Goal: Information Seeking & Learning: Learn about a topic

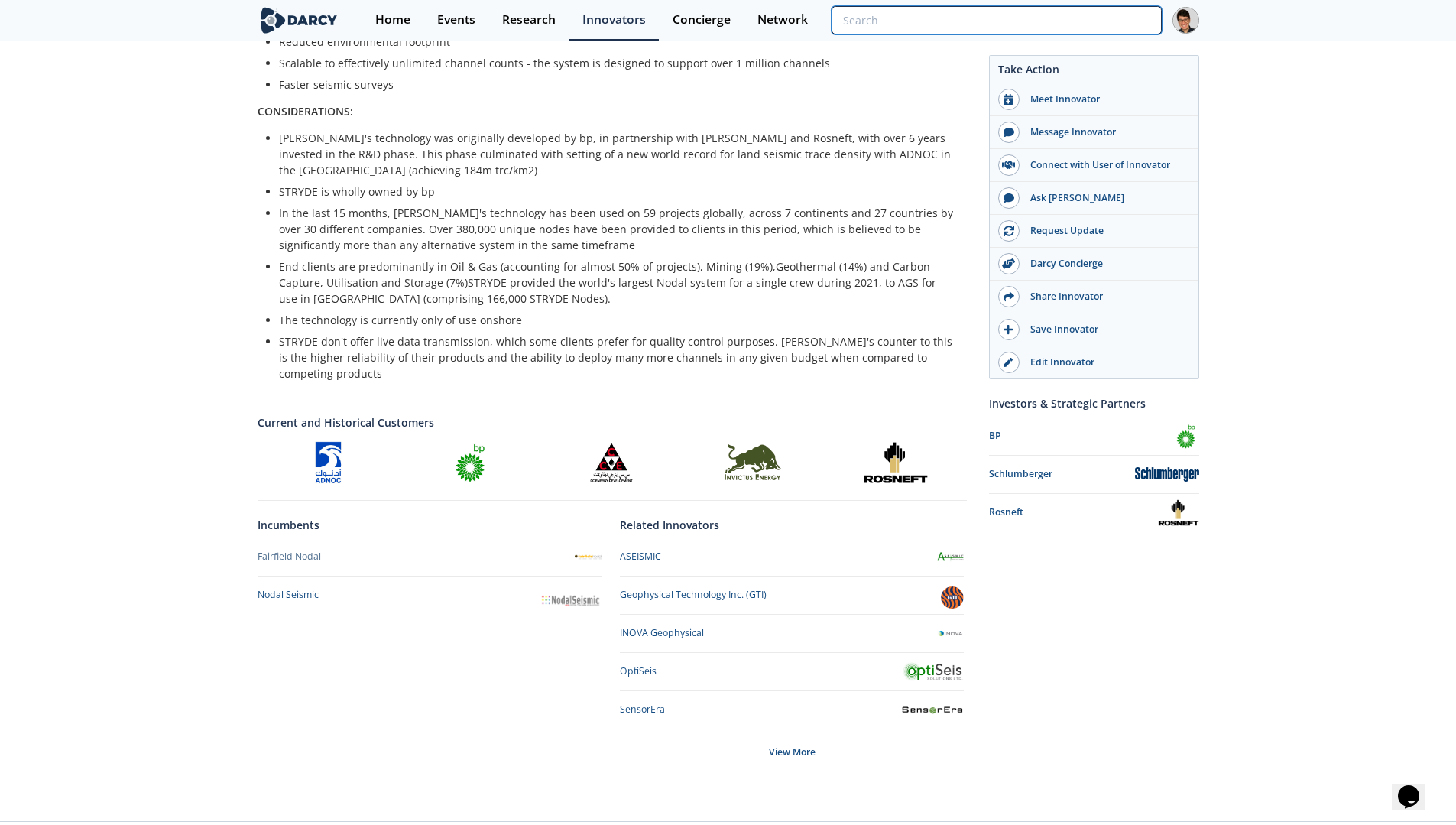
click at [1074, 27] on input "search" at bounding box center [996, 20] width 330 height 28
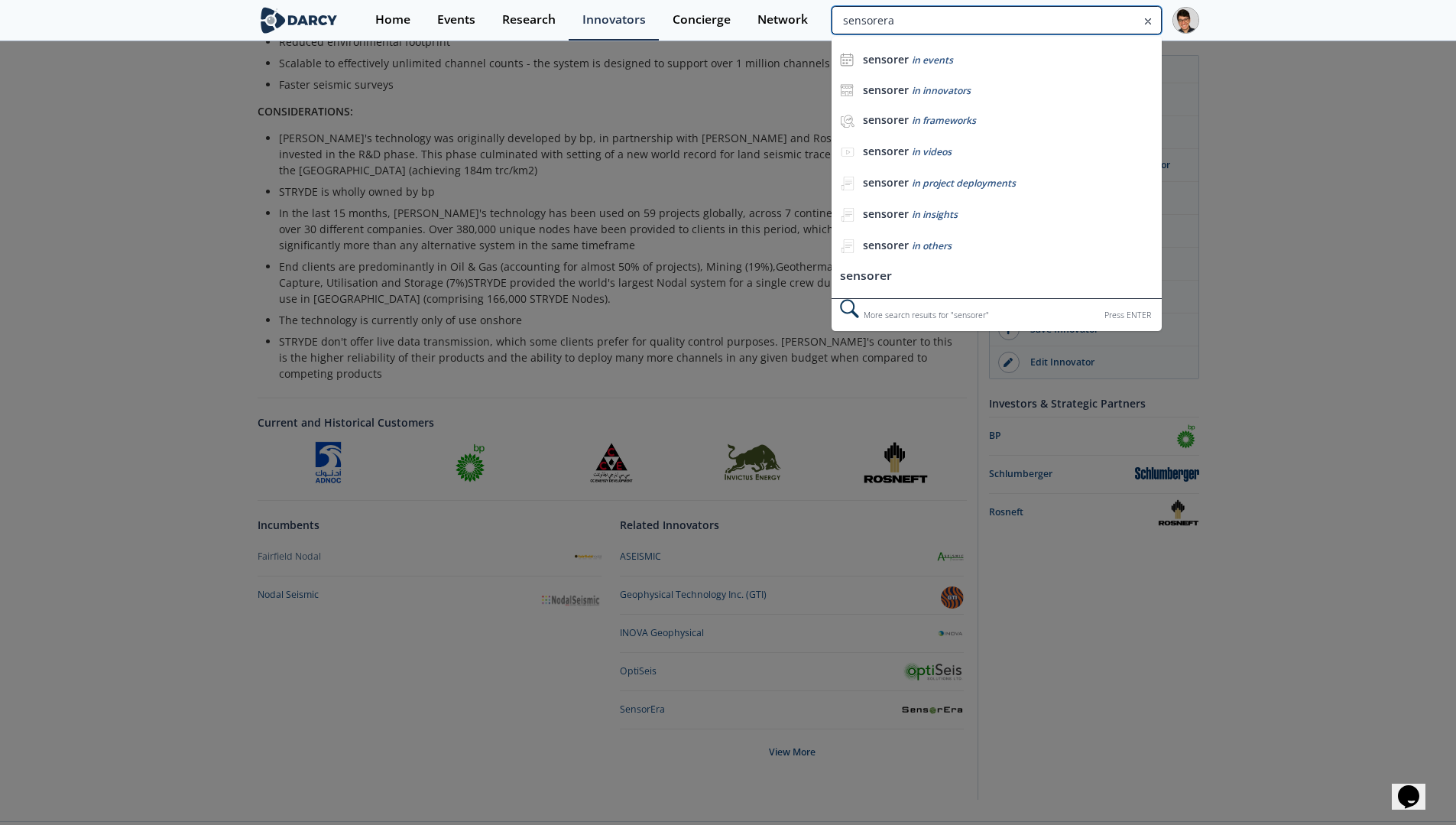
type input "sensorera"
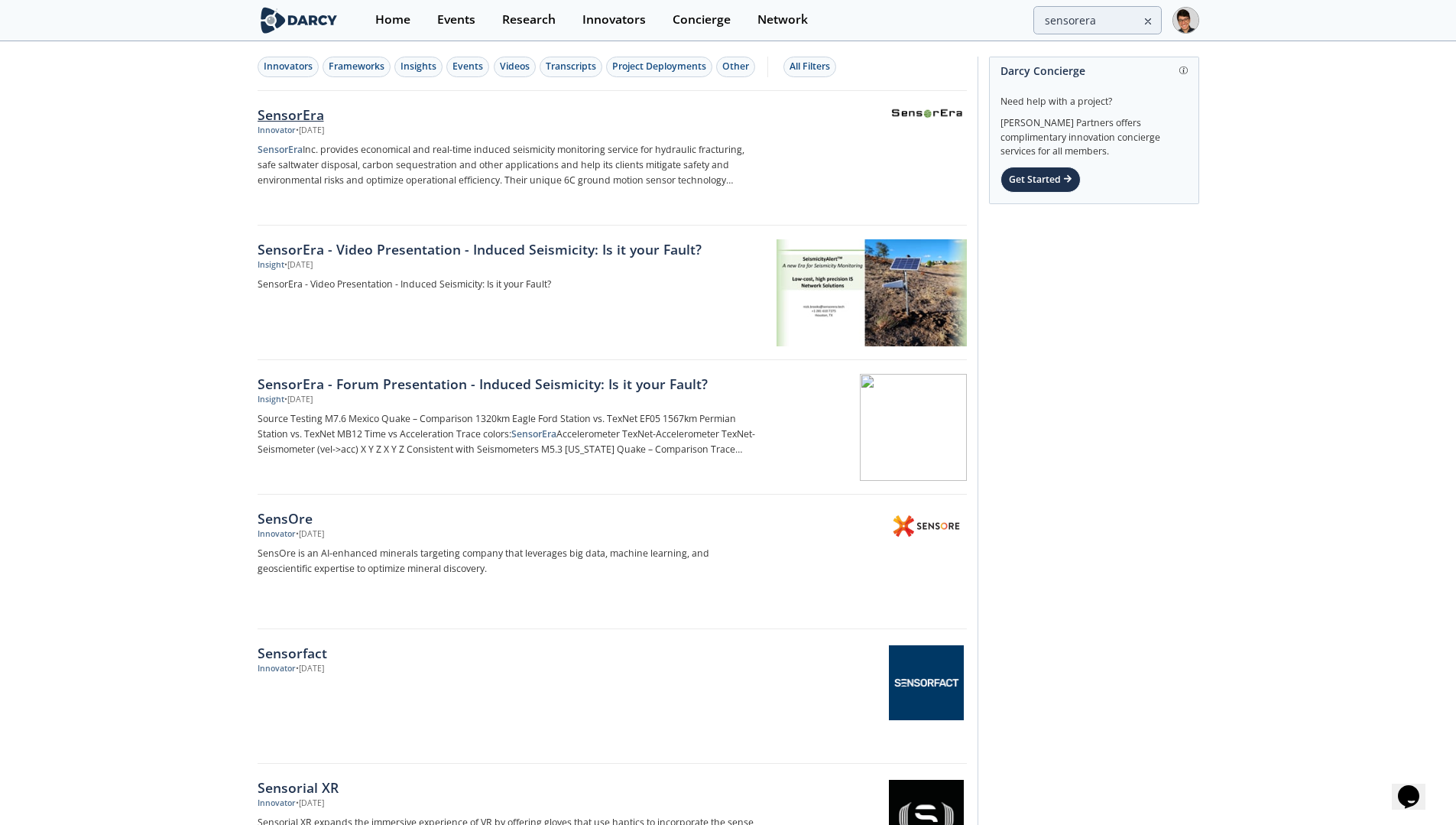
click at [313, 122] on div "SensorEra" at bounding box center [510, 114] width 506 height 20
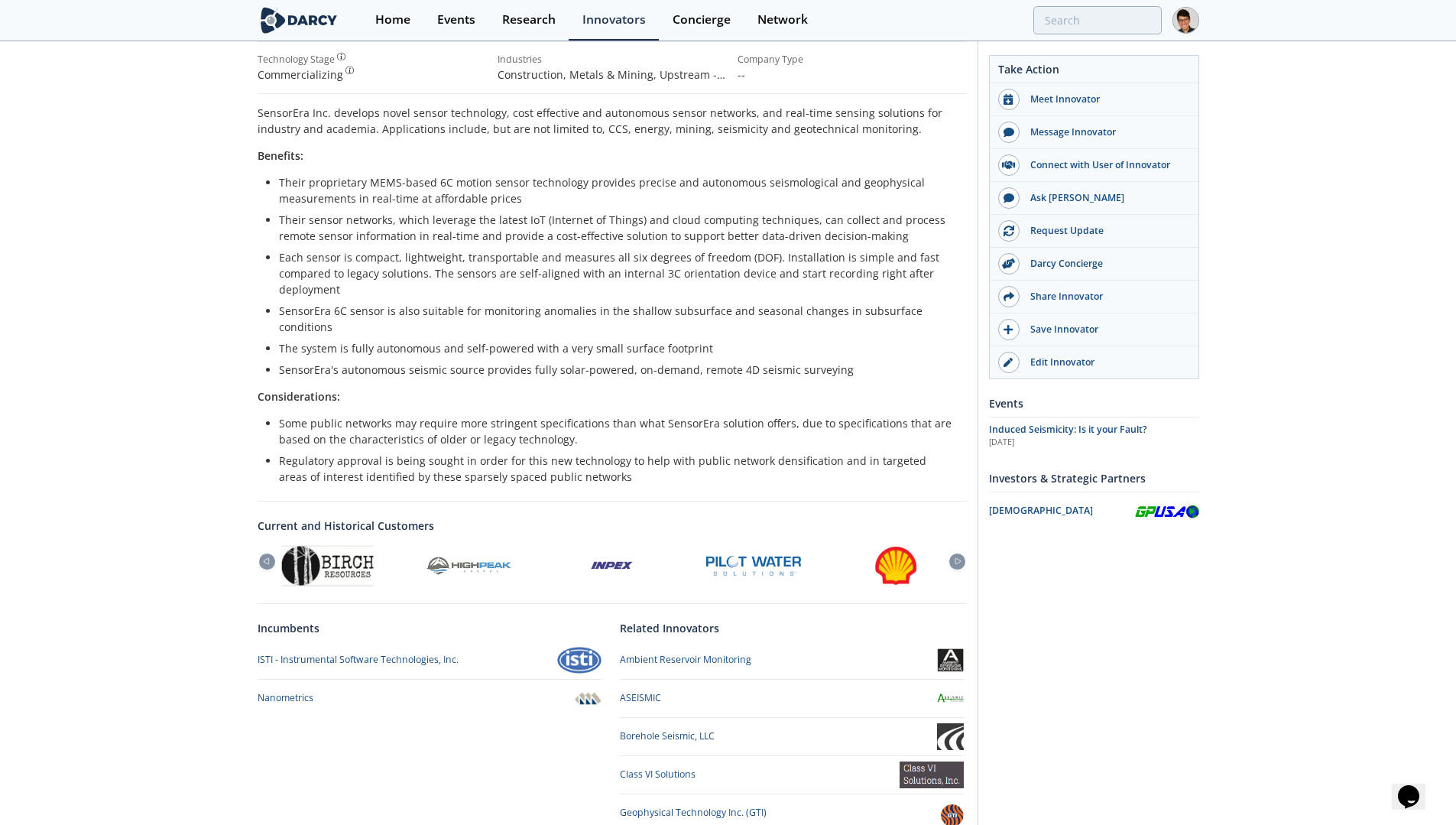
scroll to position [403, 0]
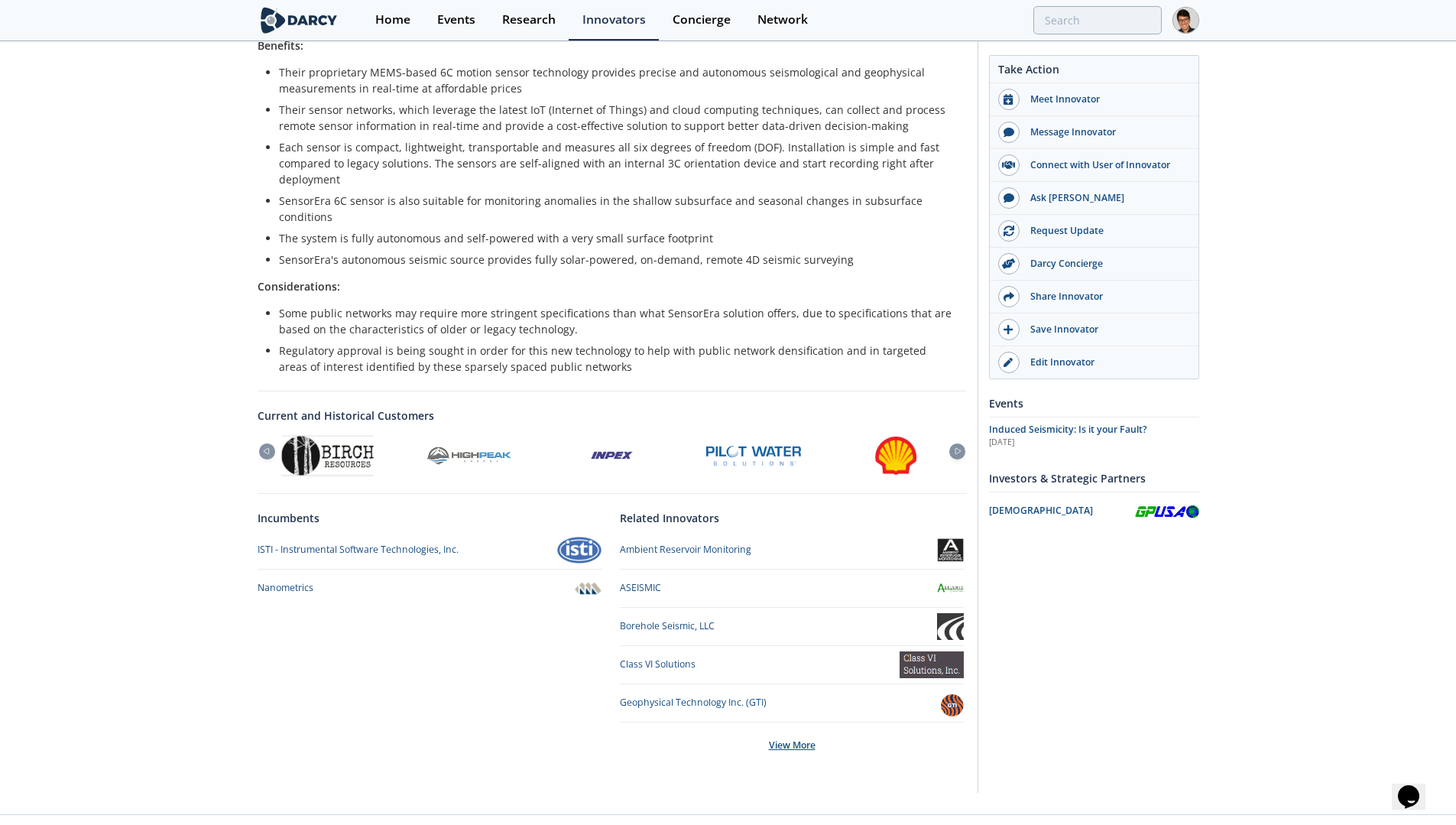
click at [812, 726] on div "View More" at bounding box center [791, 745] width 344 height 46
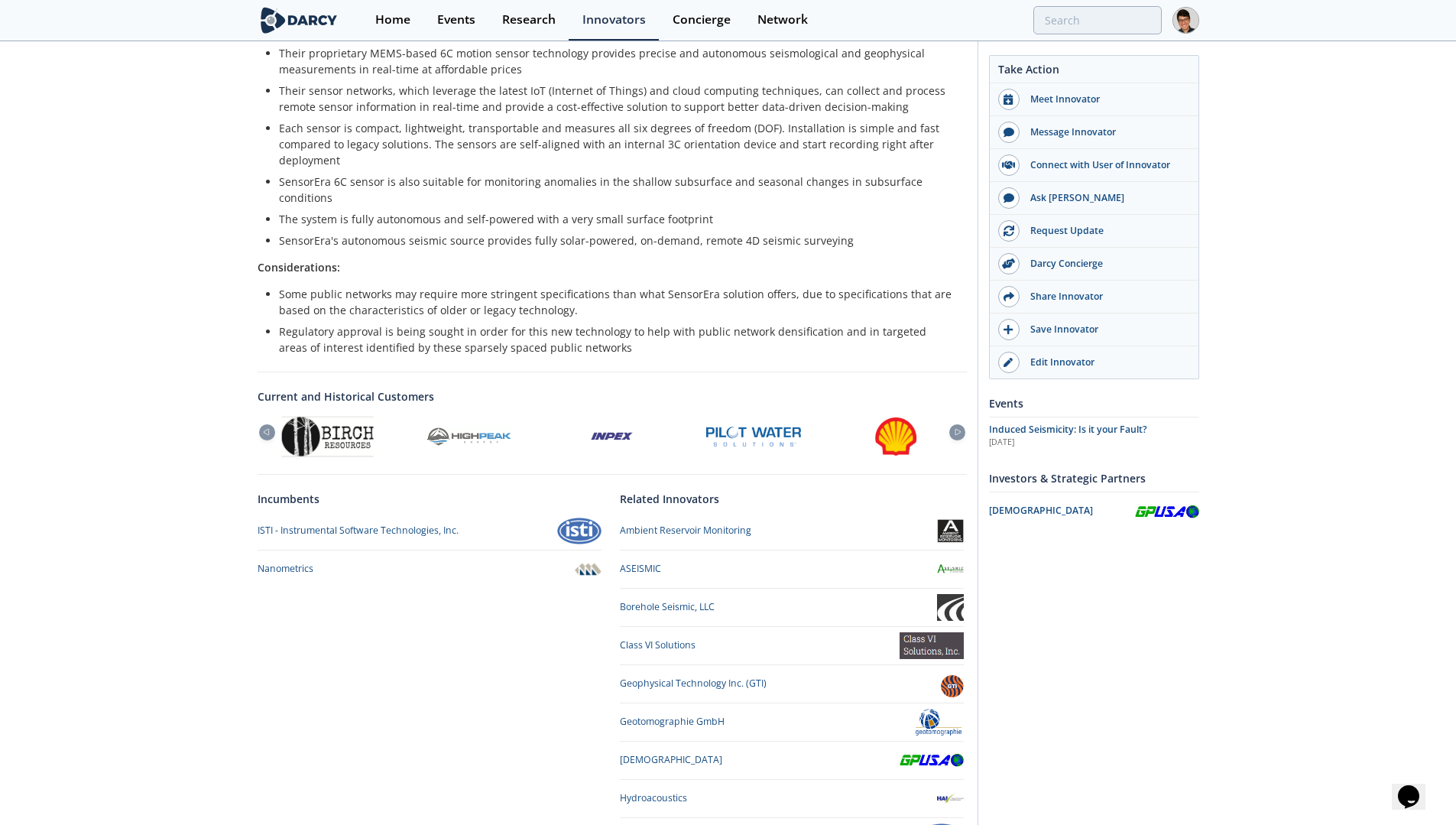
scroll to position [594, 0]
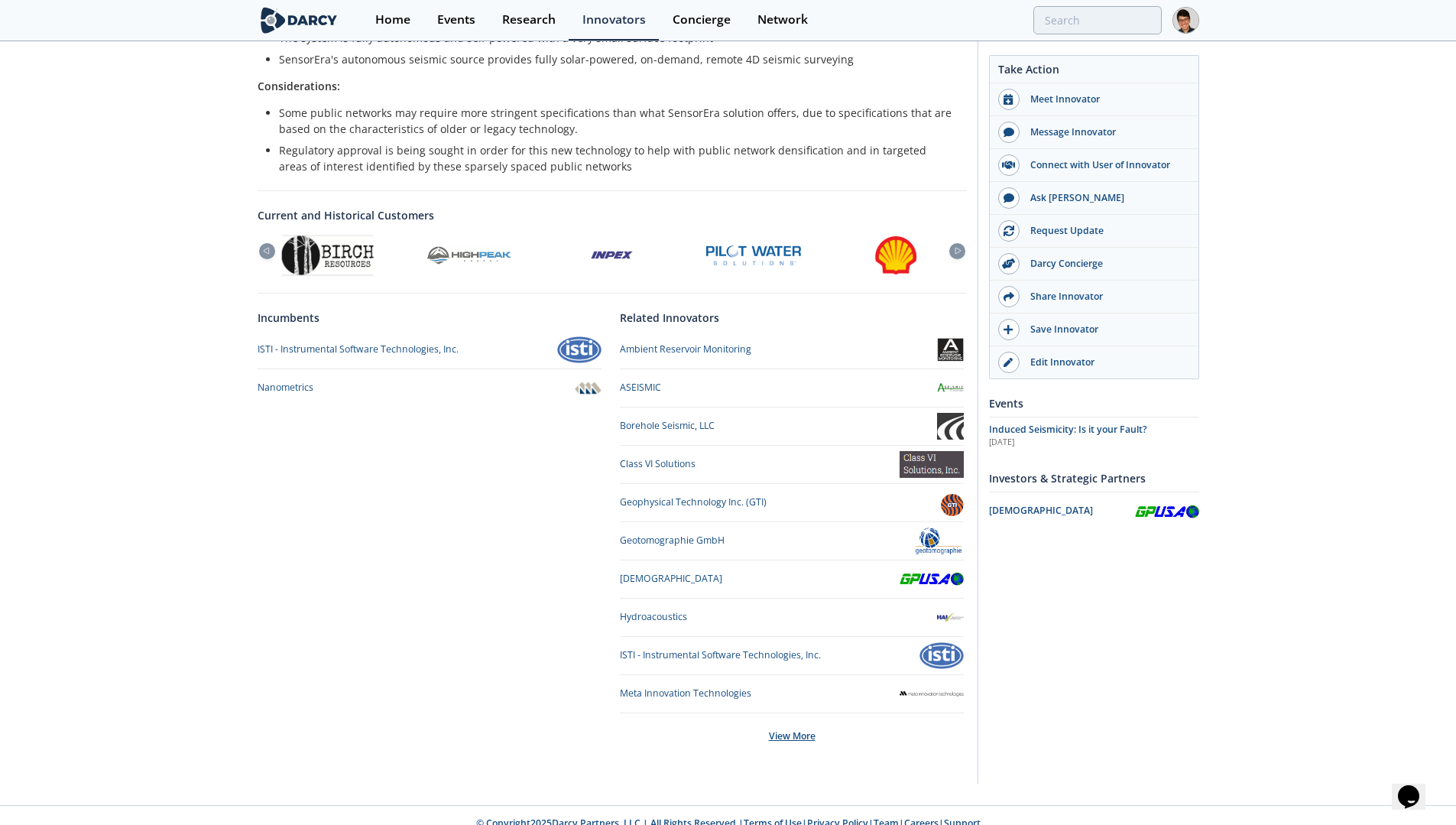
click at [785, 714] on div "View More" at bounding box center [791, 736] width 344 height 46
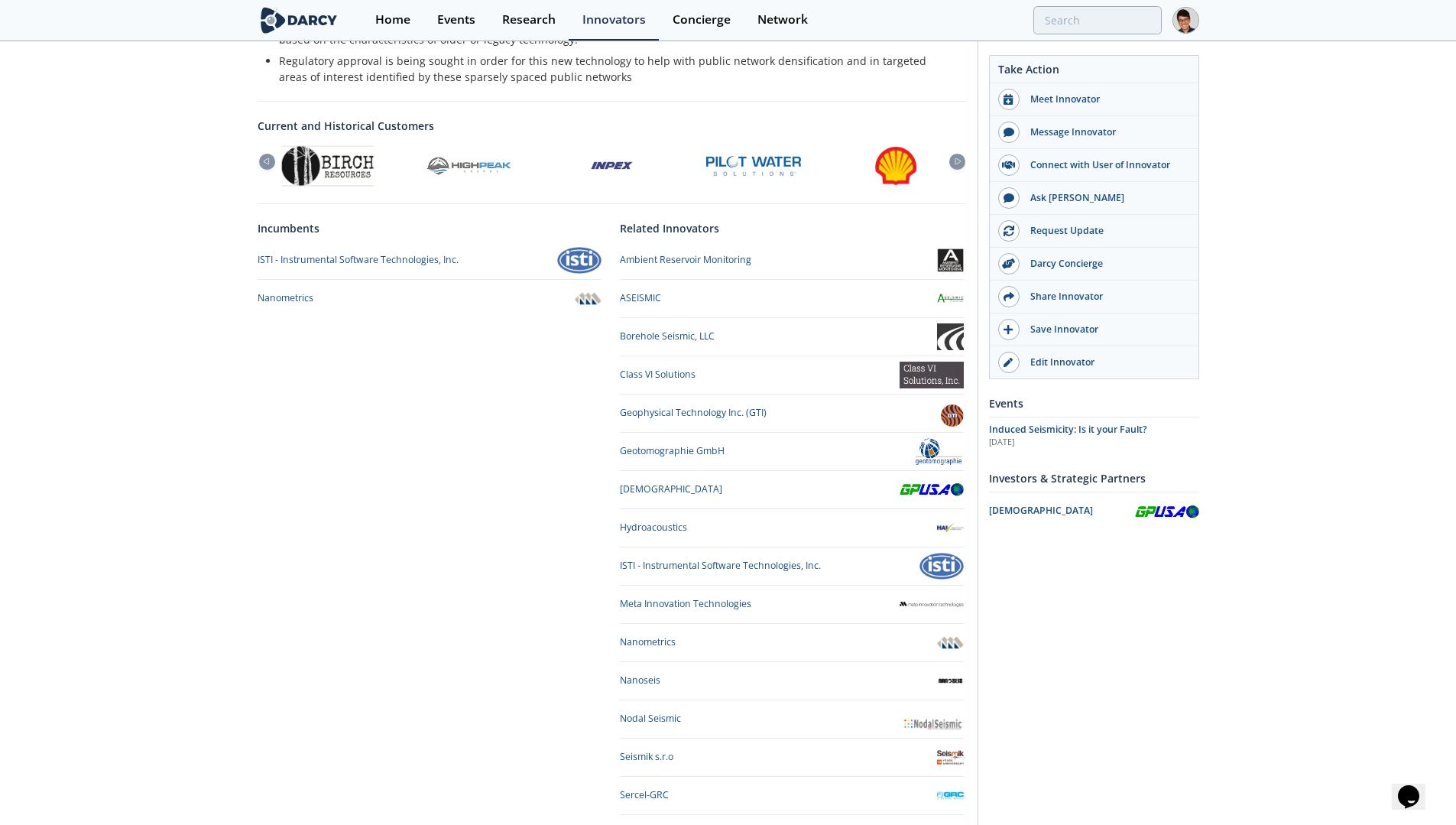
scroll to position [785, 0]
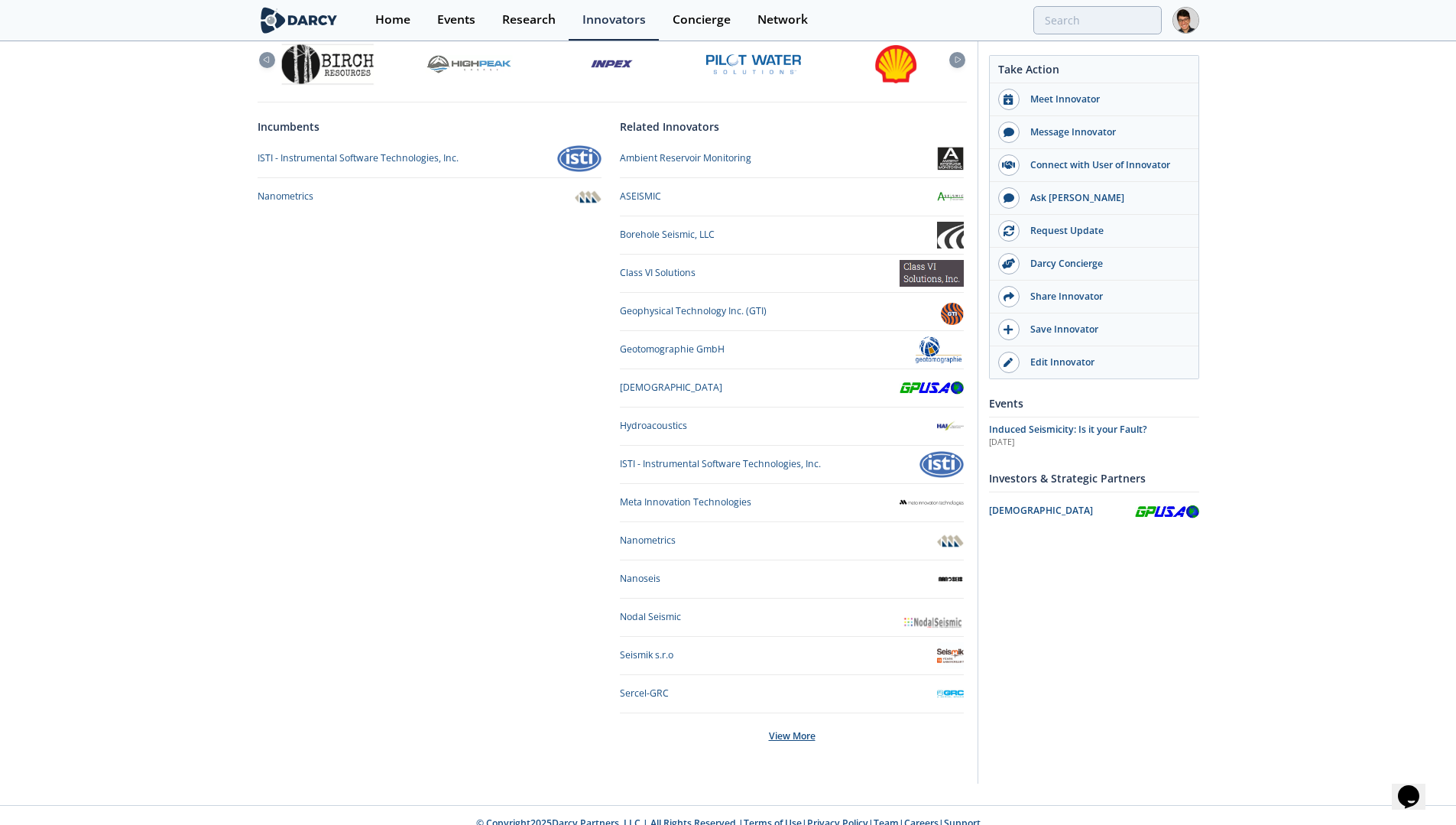
click at [798, 720] on div "View More" at bounding box center [791, 736] width 344 height 46
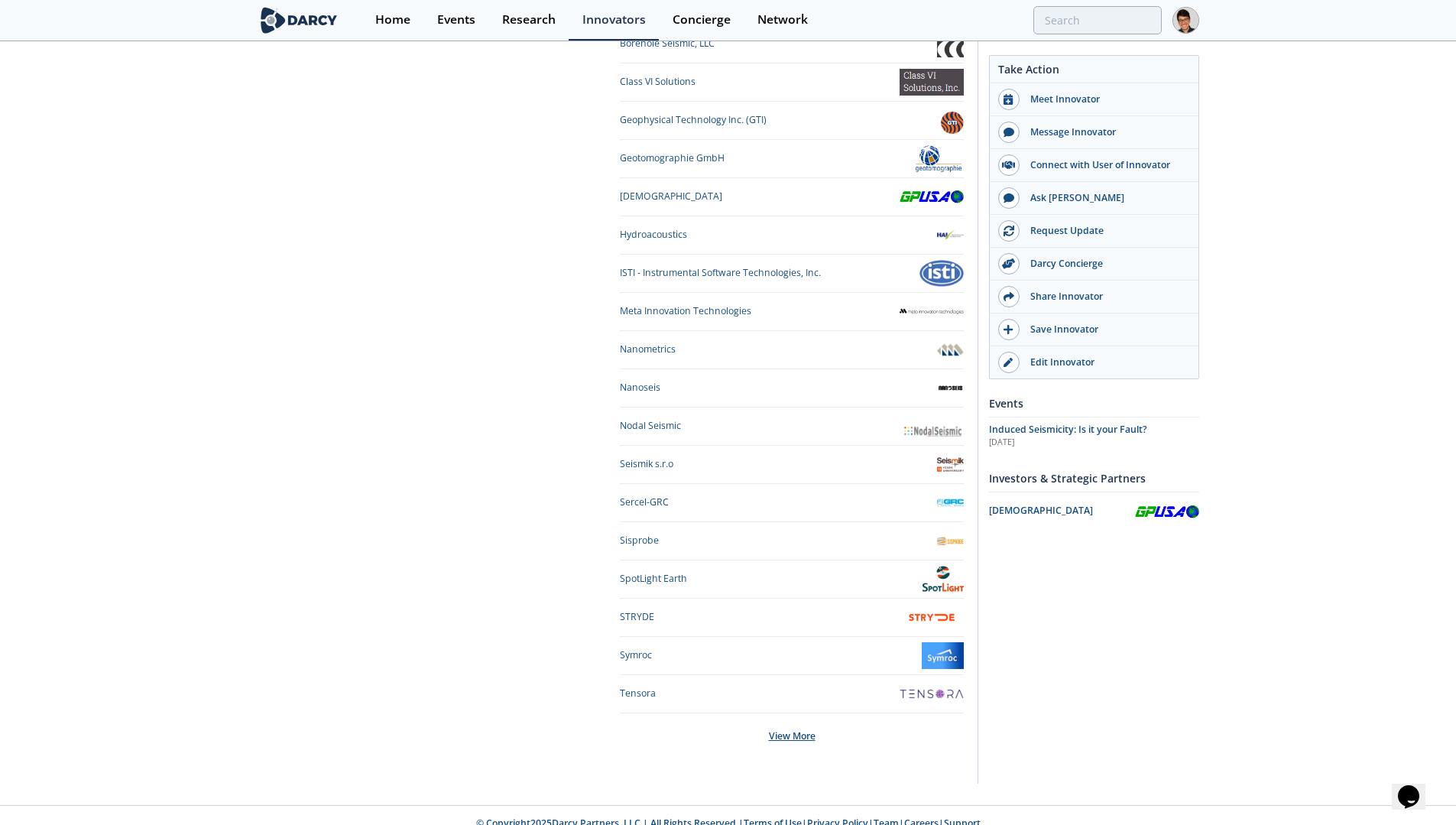
click at [791, 726] on div "View More" at bounding box center [791, 736] width 344 height 46
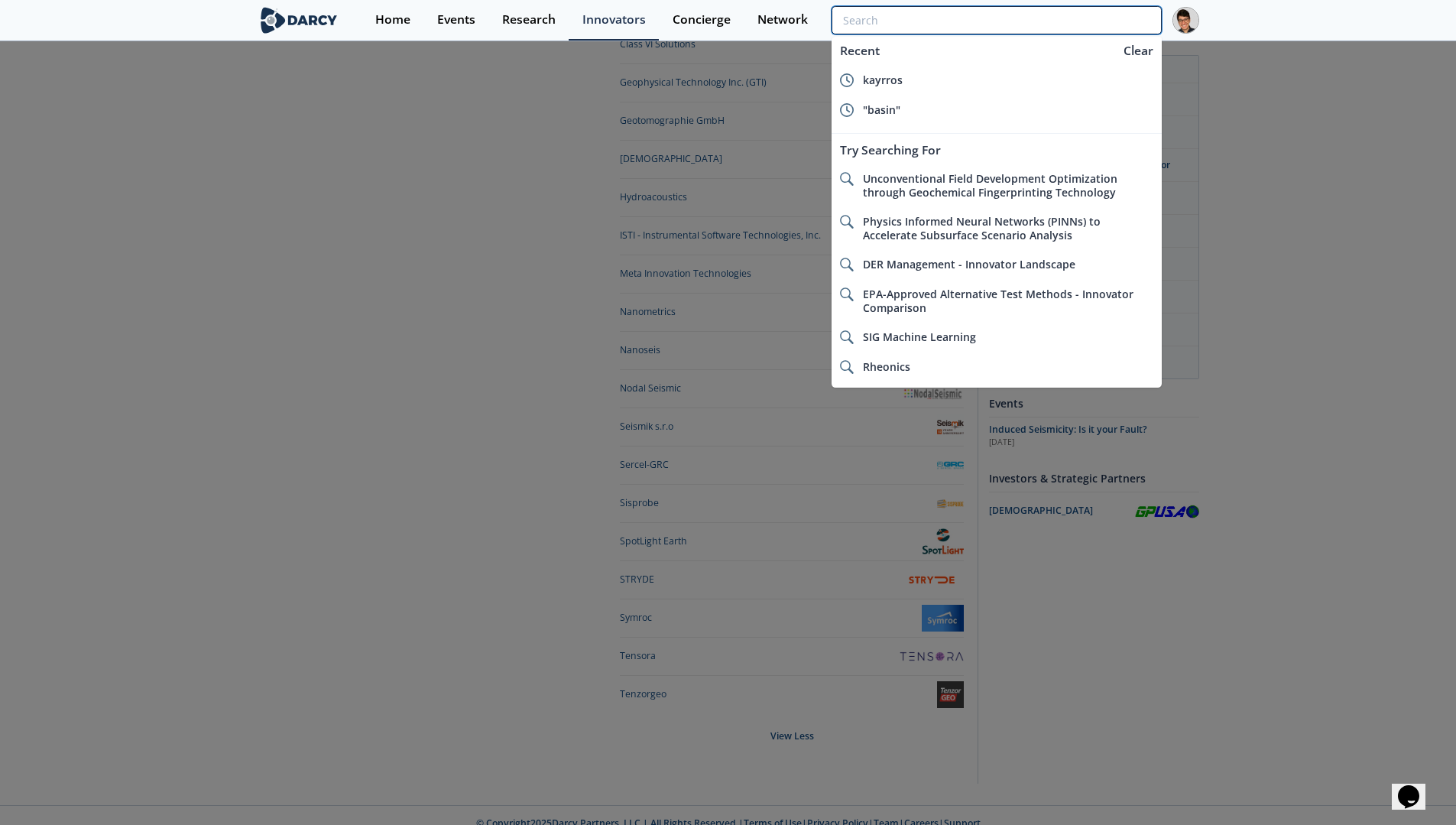
click at [1087, 19] on input "search" at bounding box center [996, 20] width 330 height 28
click at [443, 268] on div at bounding box center [728, 412] width 1456 height 825
click at [1063, 28] on input "search" at bounding box center [996, 20] width 330 height 28
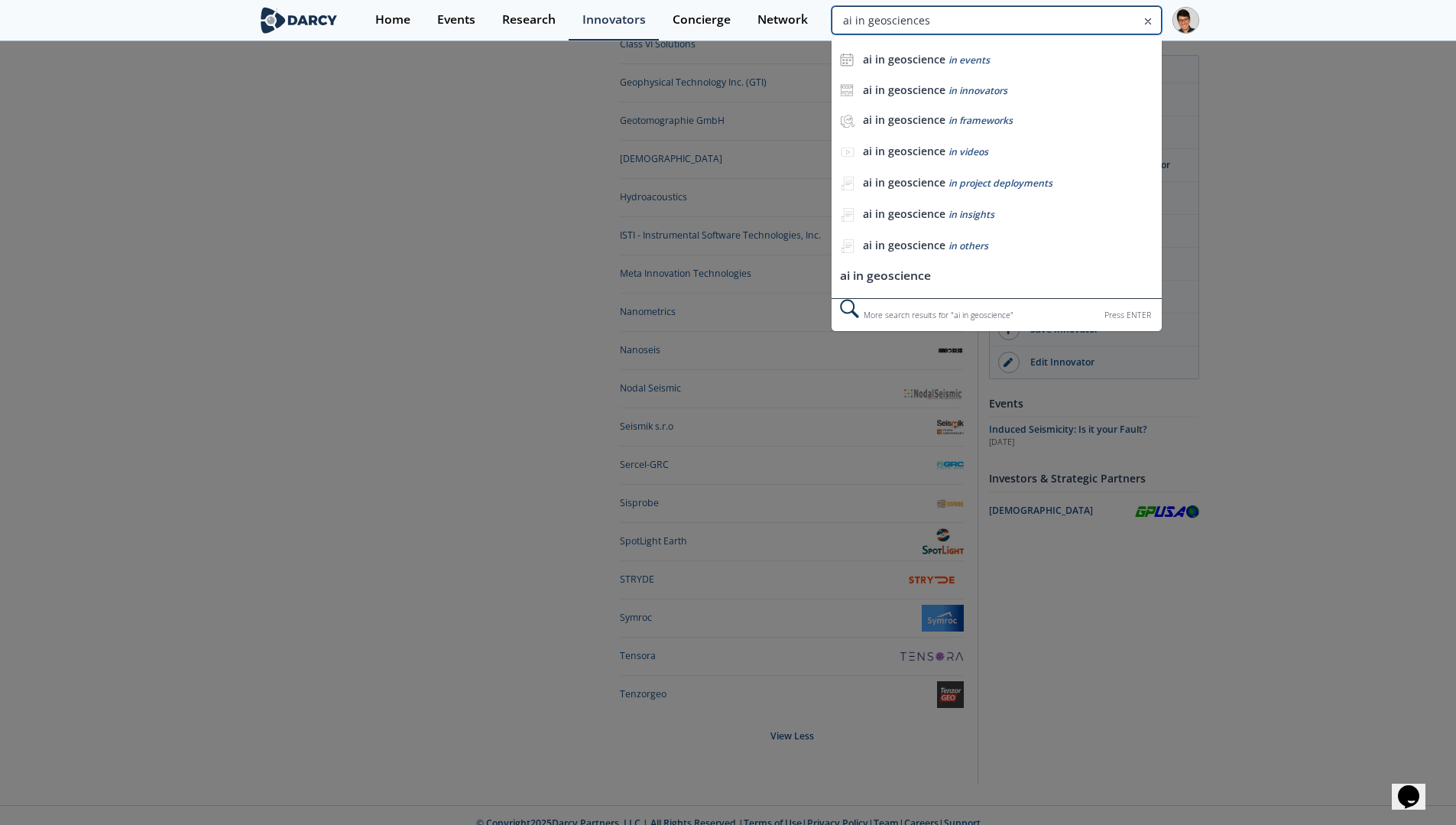
type input "ai in geosciences"
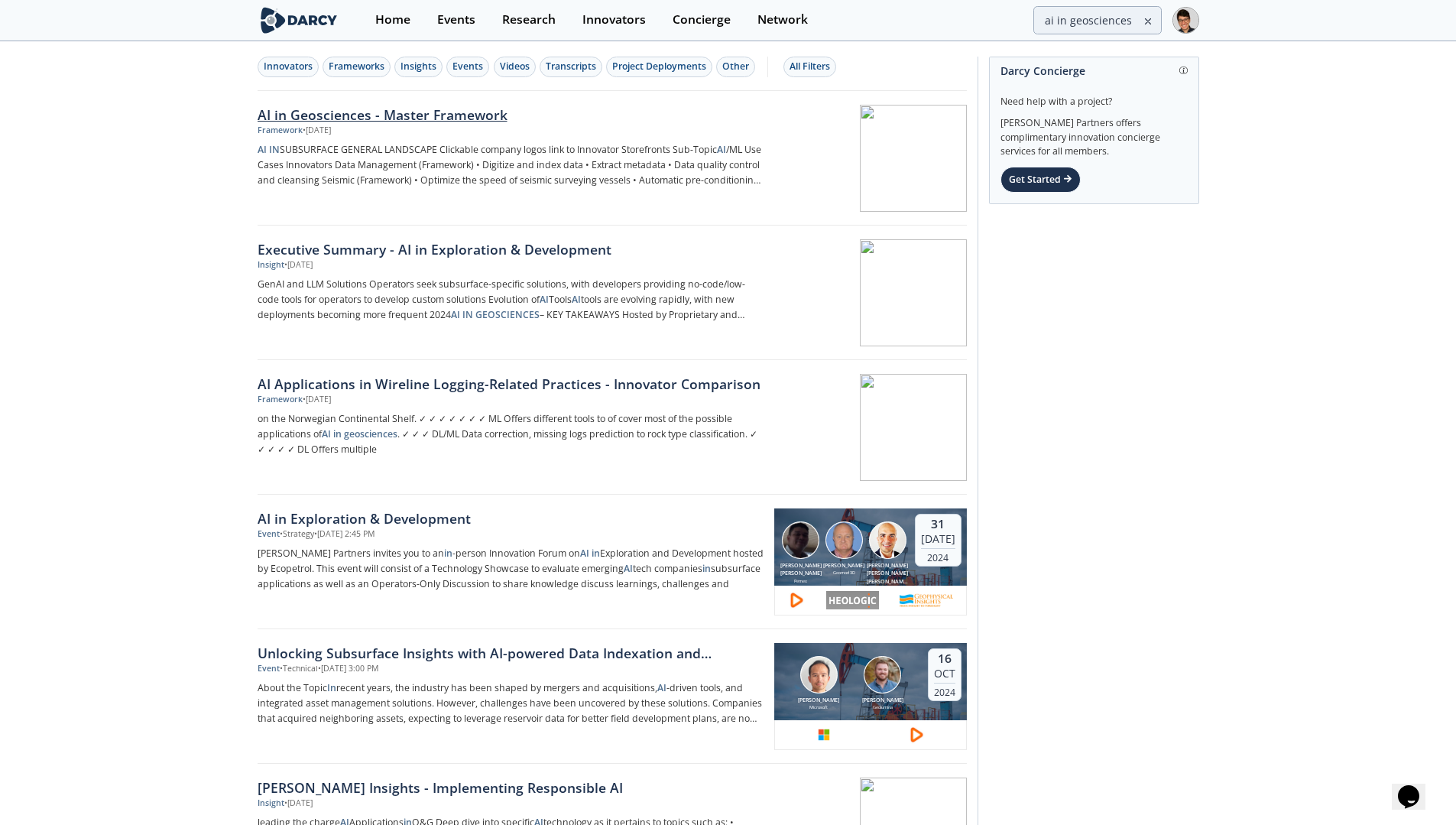
click at [464, 109] on div "AI in Geosciences - Master Framework" at bounding box center [510, 114] width 506 height 20
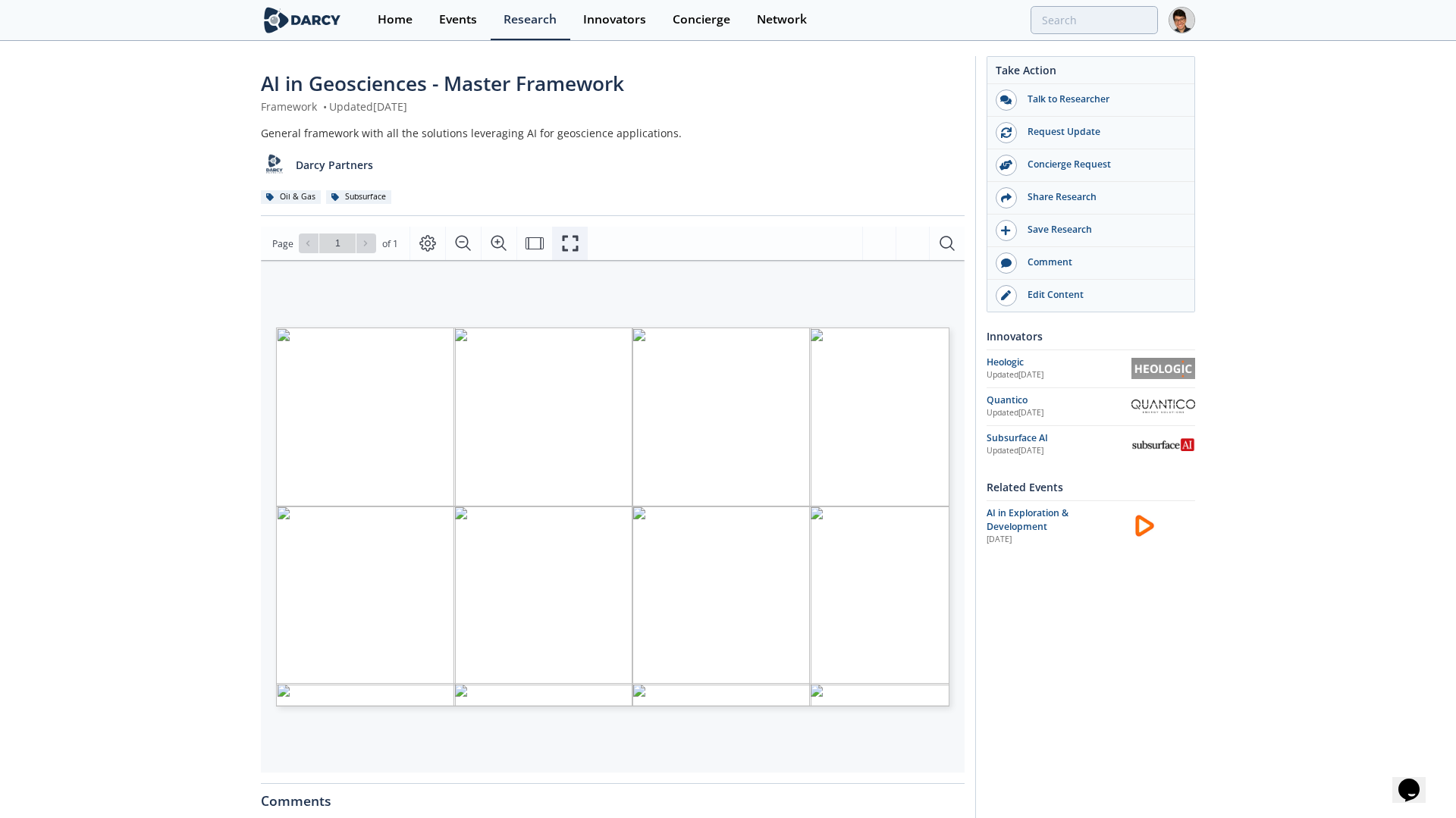
click at [578, 249] on icon "Fullscreen" at bounding box center [569, 244] width 15 height 15
click at [1061, 303] on link "Edit Content" at bounding box center [1085, 295] width 207 height 32
click at [337, 446] on span "(Framework)" at bounding box center [337, 448] width 37 height 6
click at [333, 480] on span "(Framework)" at bounding box center [337, 481] width 37 height 6
click at [338, 512] on span "(Framework)" at bounding box center [337, 511] width 37 height 6
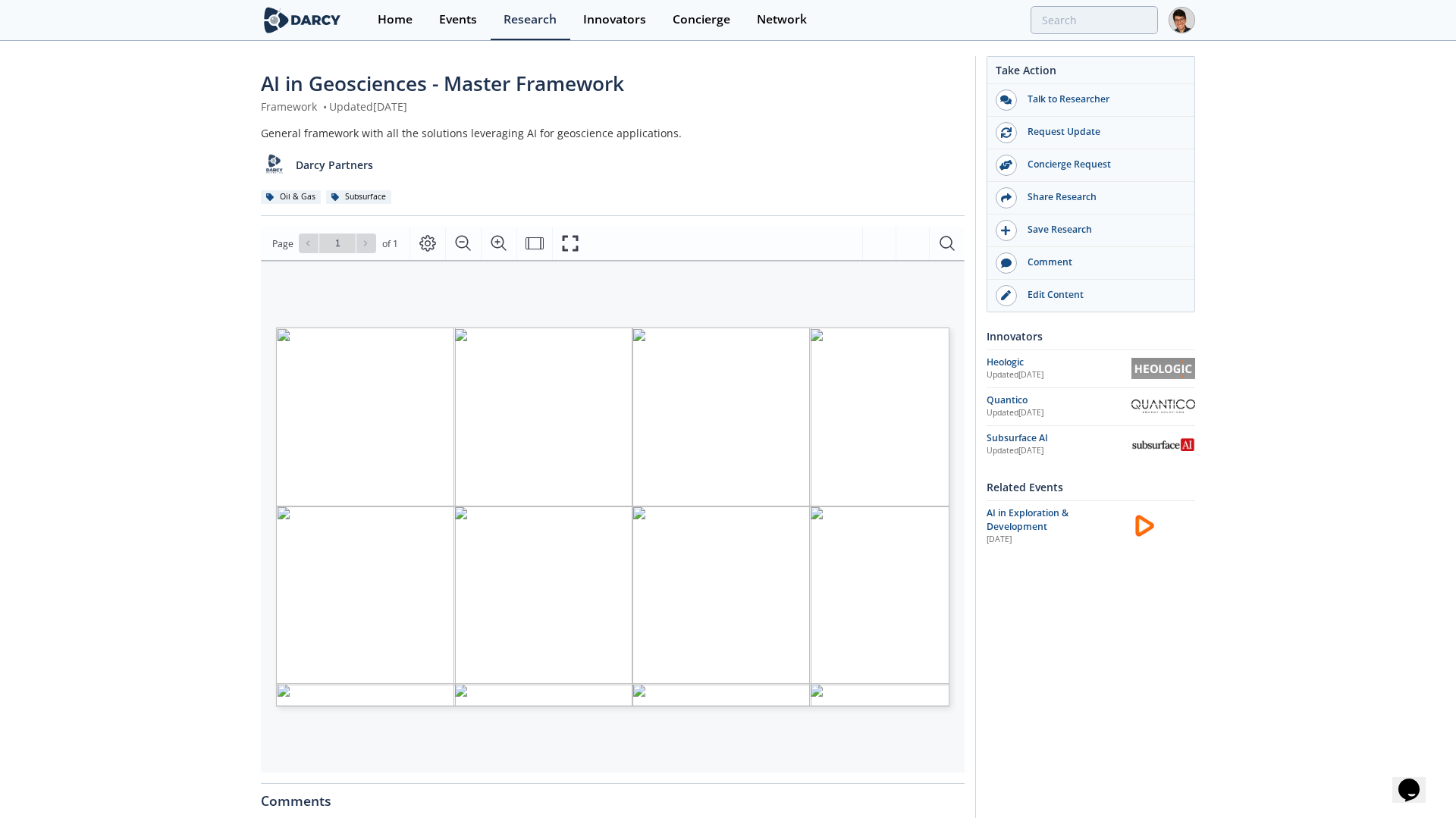
click at [343, 447] on span "(Framework)" at bounding box center [337, 448] width 37 height 6
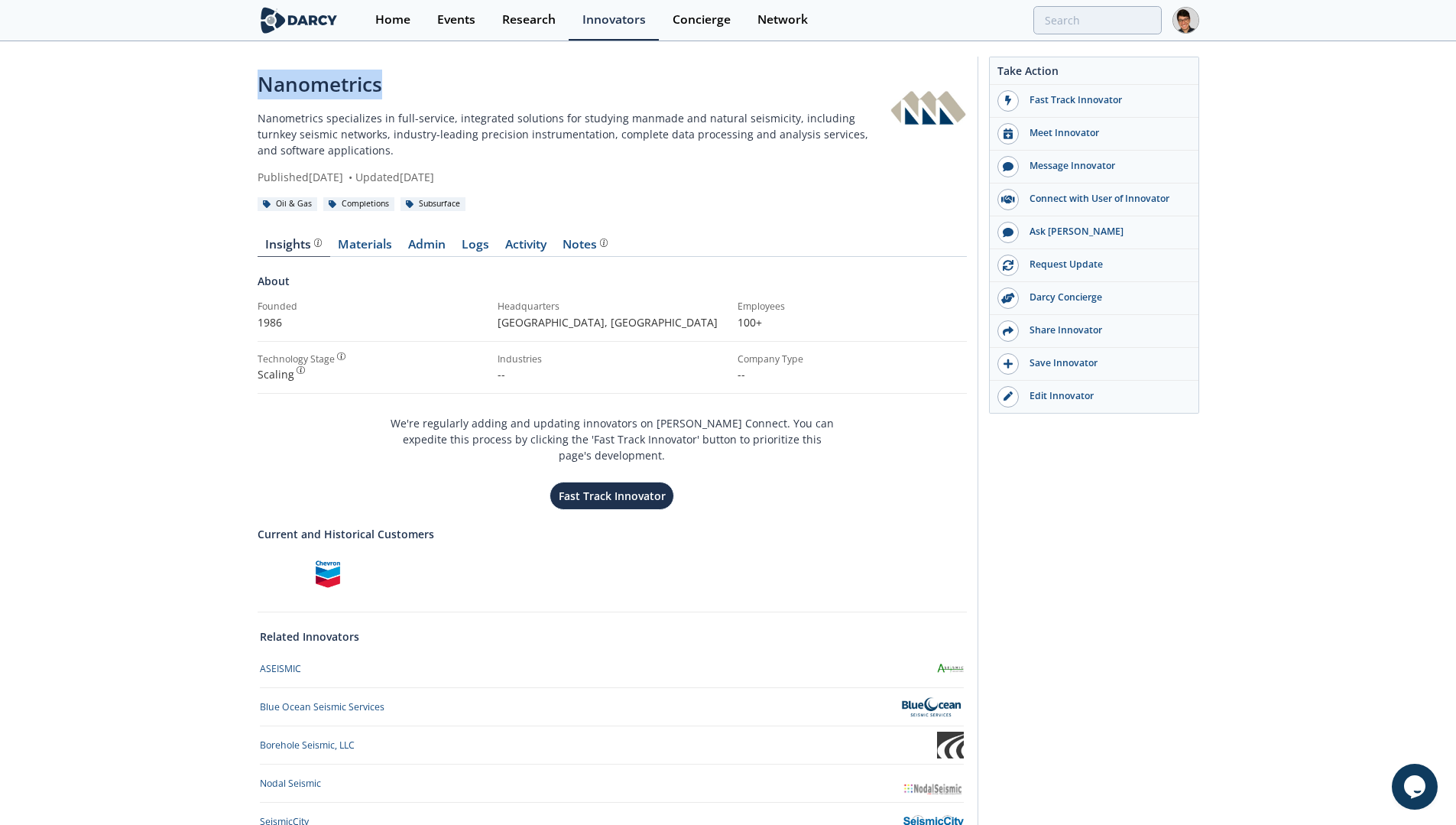
drag, startPoint x: 401, startPoint y: 90, endPoint x: 227, endPoint y: 89, distance: 174.0
click at [227, 89] on div "Nanometrics Nanometrics specializes in full-service, integrated solutions for s…" at bounding box center [728, 488] width 1456 height 890
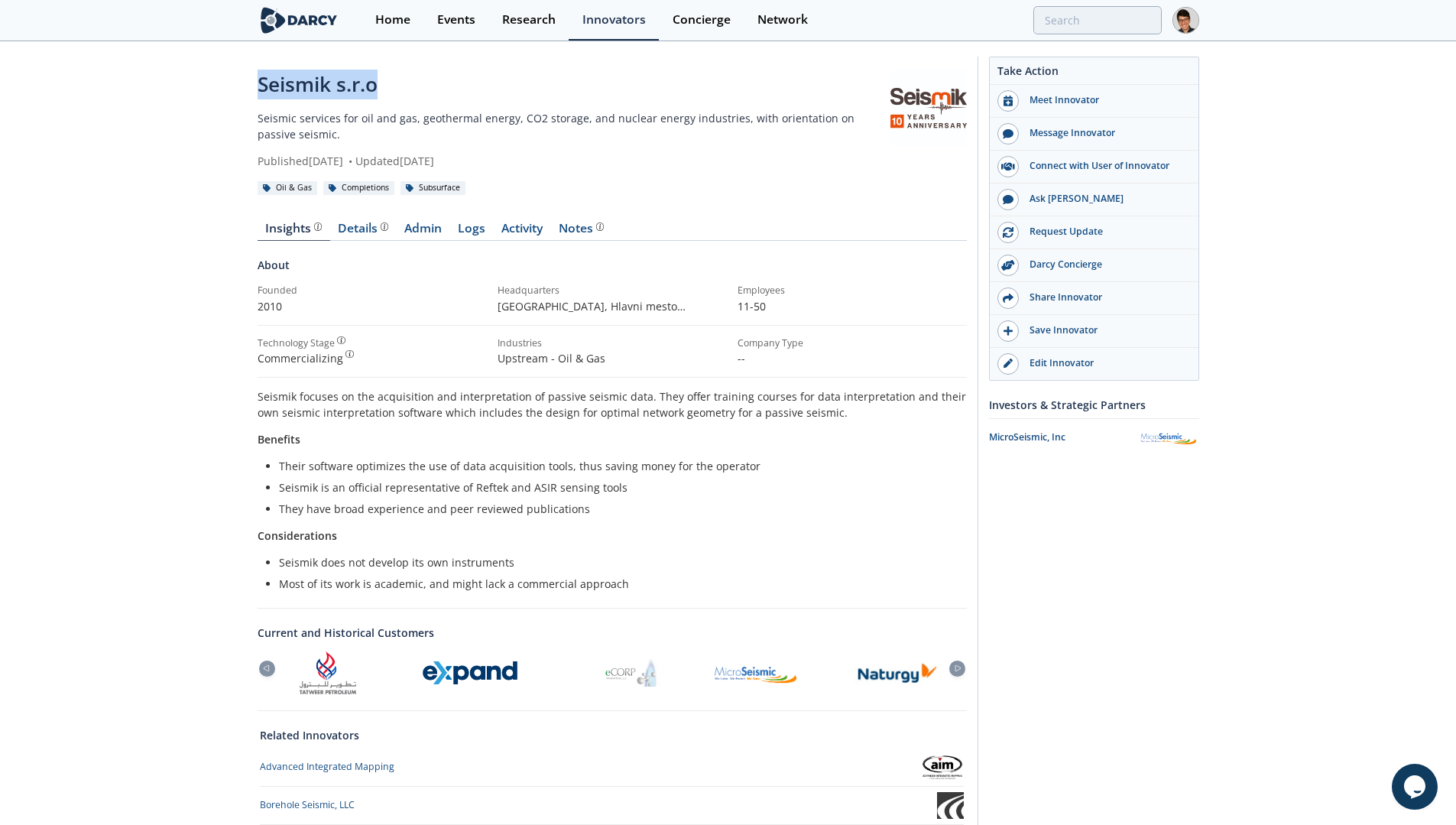
drag, startPoint x: 431, startPoint y: 86, endPoint x: 218, endPoint y: 80, distance: 213.1
click at [218, 80] on div "Seismik s.r.o Seismic services for oil and gas, geothermal energy, CO2 storage,…" at bounding box center [728, 537] width 1456 height 989
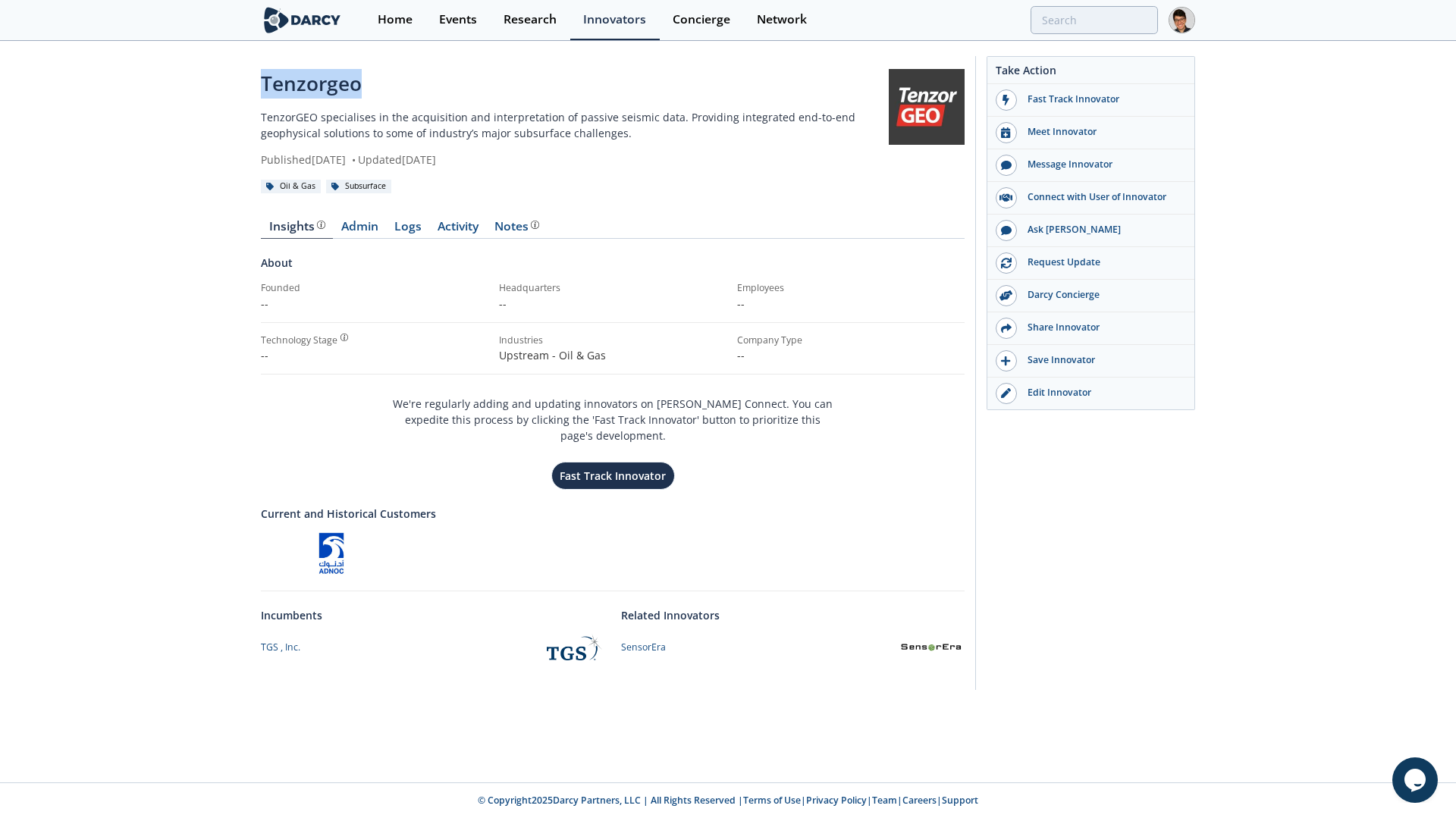
drag, startPoint x: 410, startPoint y: 79, endPoint x: 239, endPoint y: 84, distance: 171.1
click at [239, 84] on div "Tenzorgeo TenzorGEO specialises in the acquisition and interpretation of passiv…" at bounding box center [728, 377] width 1456 height 669
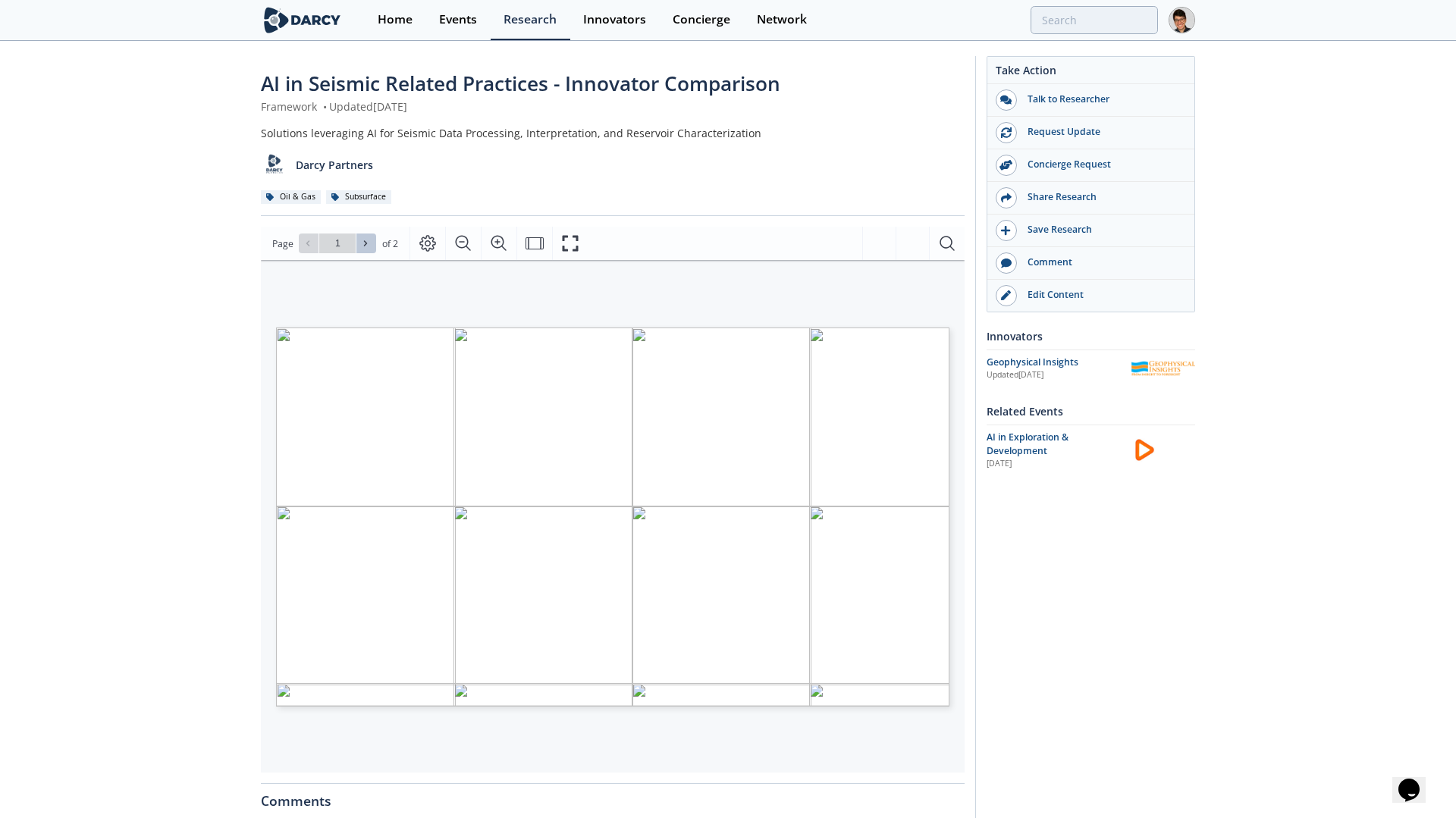
click at [370, 249] on button at bounding box center [366, 243] width 19 height 19
click at [314, 247] on span at bounding box center [308, 243] width 11 height 11
click at [368, 245] on icon at bounding box center [365, 243] width 9 height 9
click at [308, 250] on button at bounding box center [309, 243] width 19 height 19
type input "1"
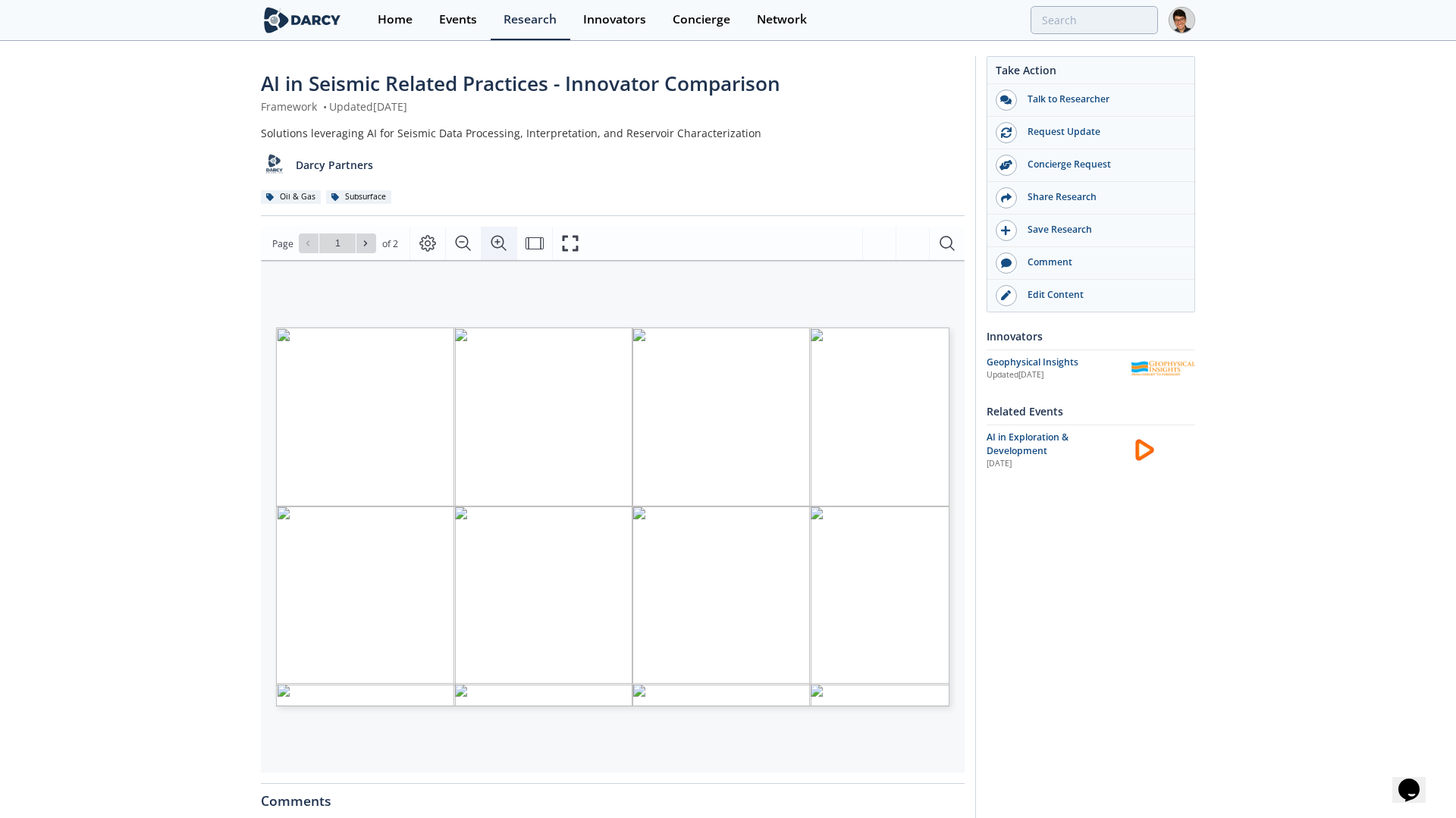
click at [492, 239] on icon "Zoom In" at bounding box center [499, 243] width 18 height 18
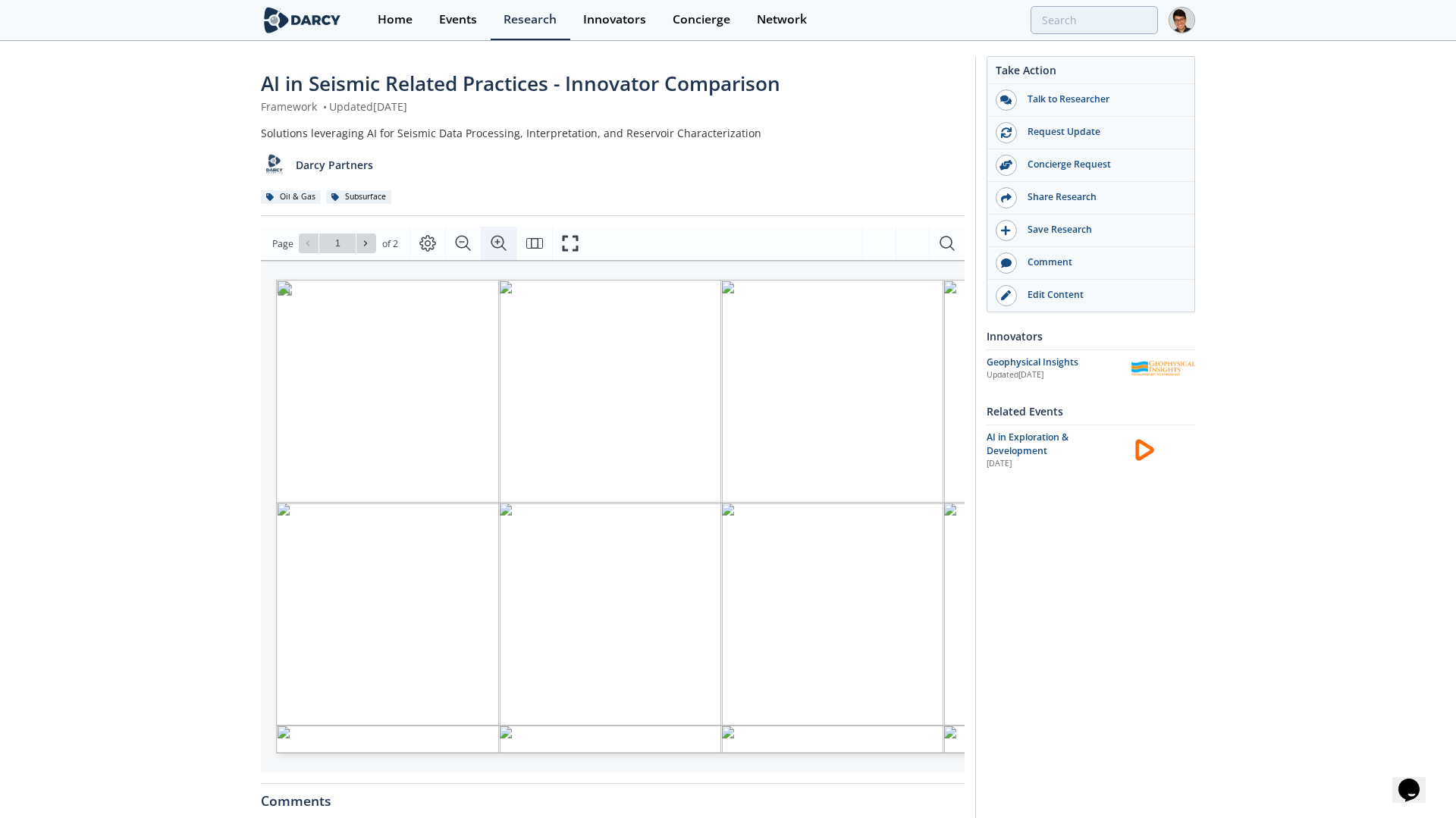
scroll to position [0, 84]
click at [492, 239] on icon "Zoom In" at bounding box center [499, 243] width 18 height 18
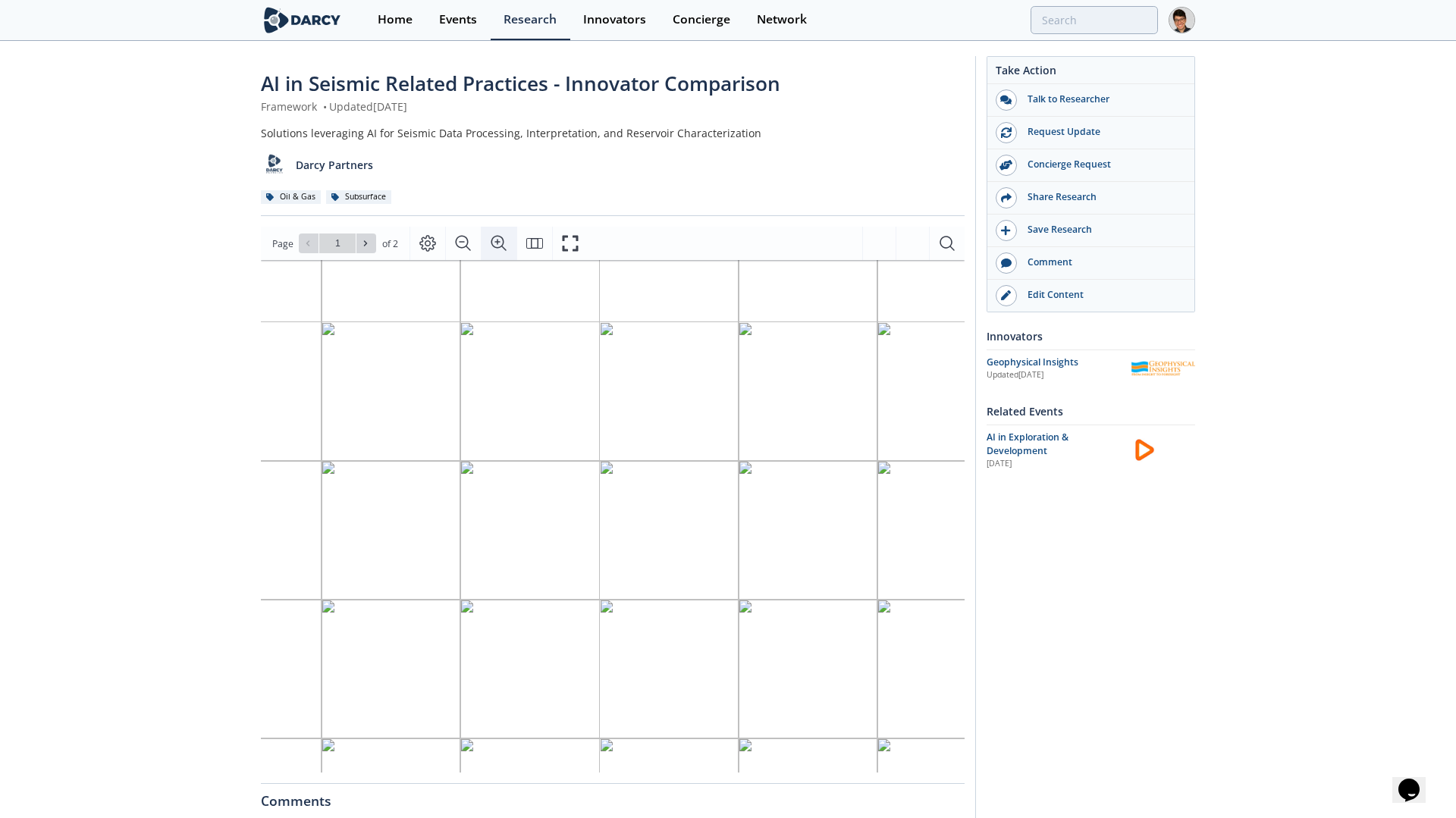
scroll to position [93, 51]
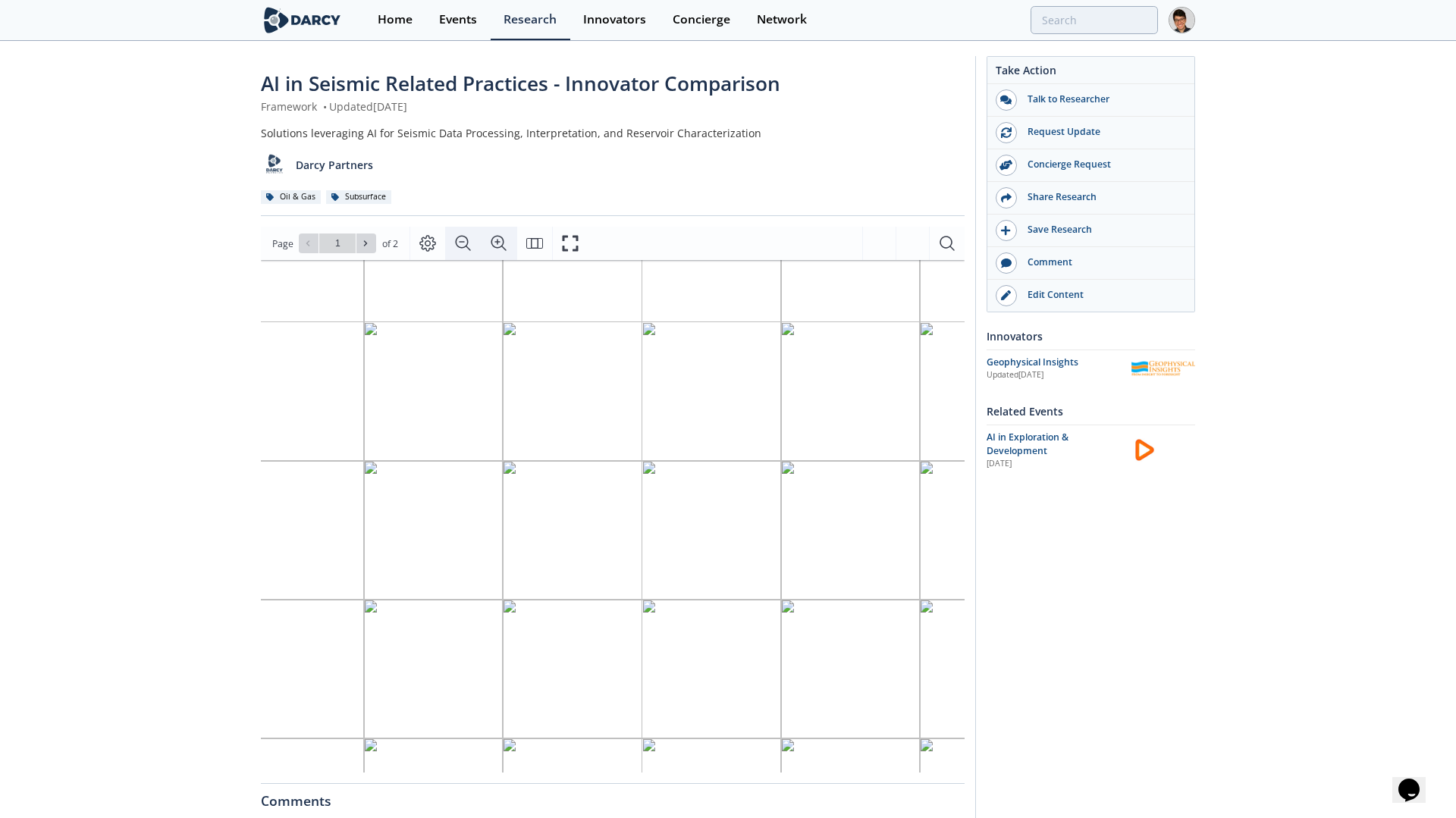
click at [456, 247] on icon "Zoom Out" at bounding box center [463, 243] width 18 height 18
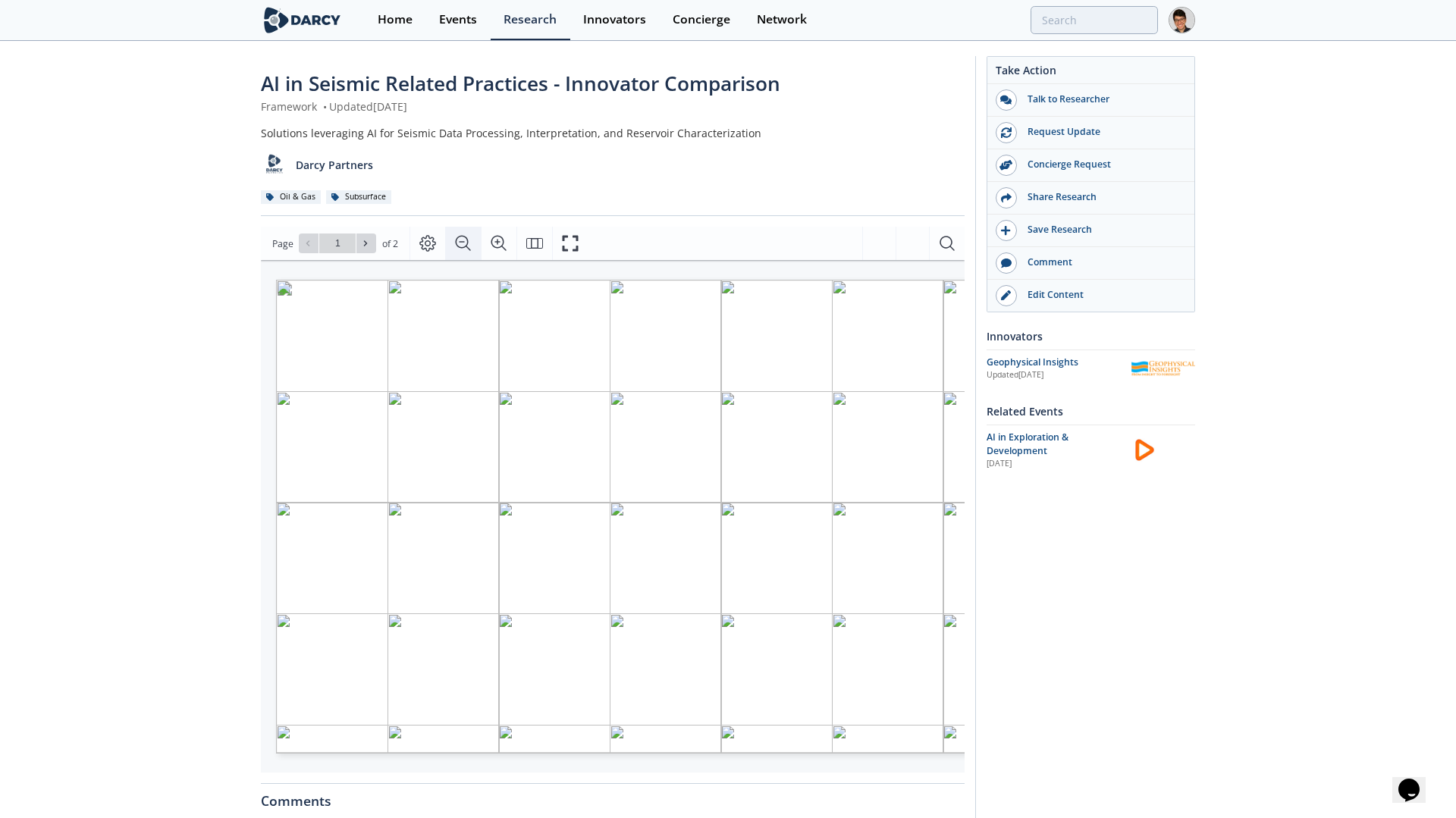
click at [466, 247] on icon "Zoom Out" at bounding box center [463, 244] width 15 height 15
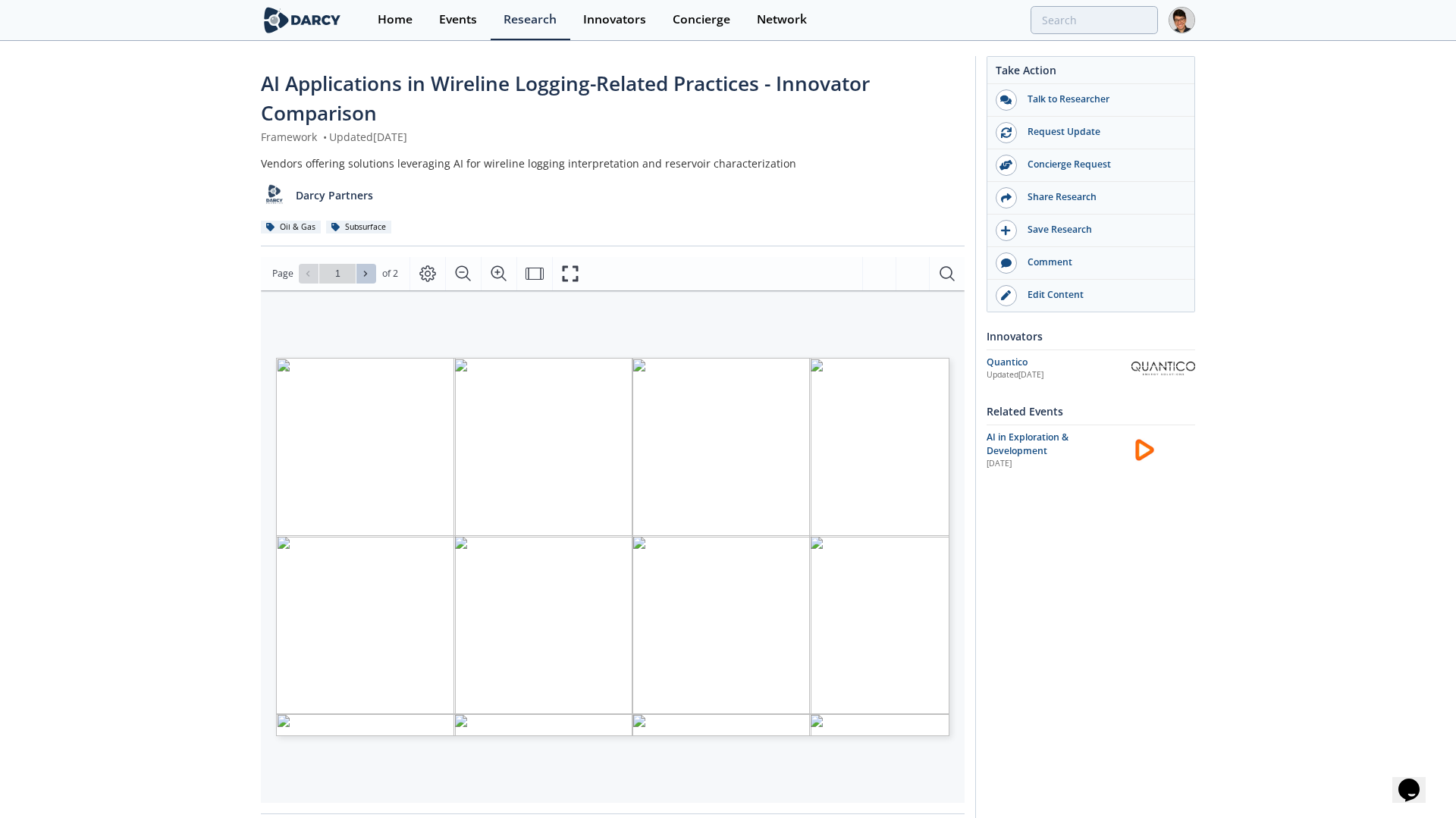
click at [357, 282] on button at bounding box center [366, 274] width 19 height 19
click at [310, 276] on icon at bounding box center [307, 273] width 9 height 9
click at [369, 275] on icon at bounding box center [365, 273] width 9 height 9
click at [313, 274] on span at bounding box center [308, 273] width 11 height 11
type input "1"
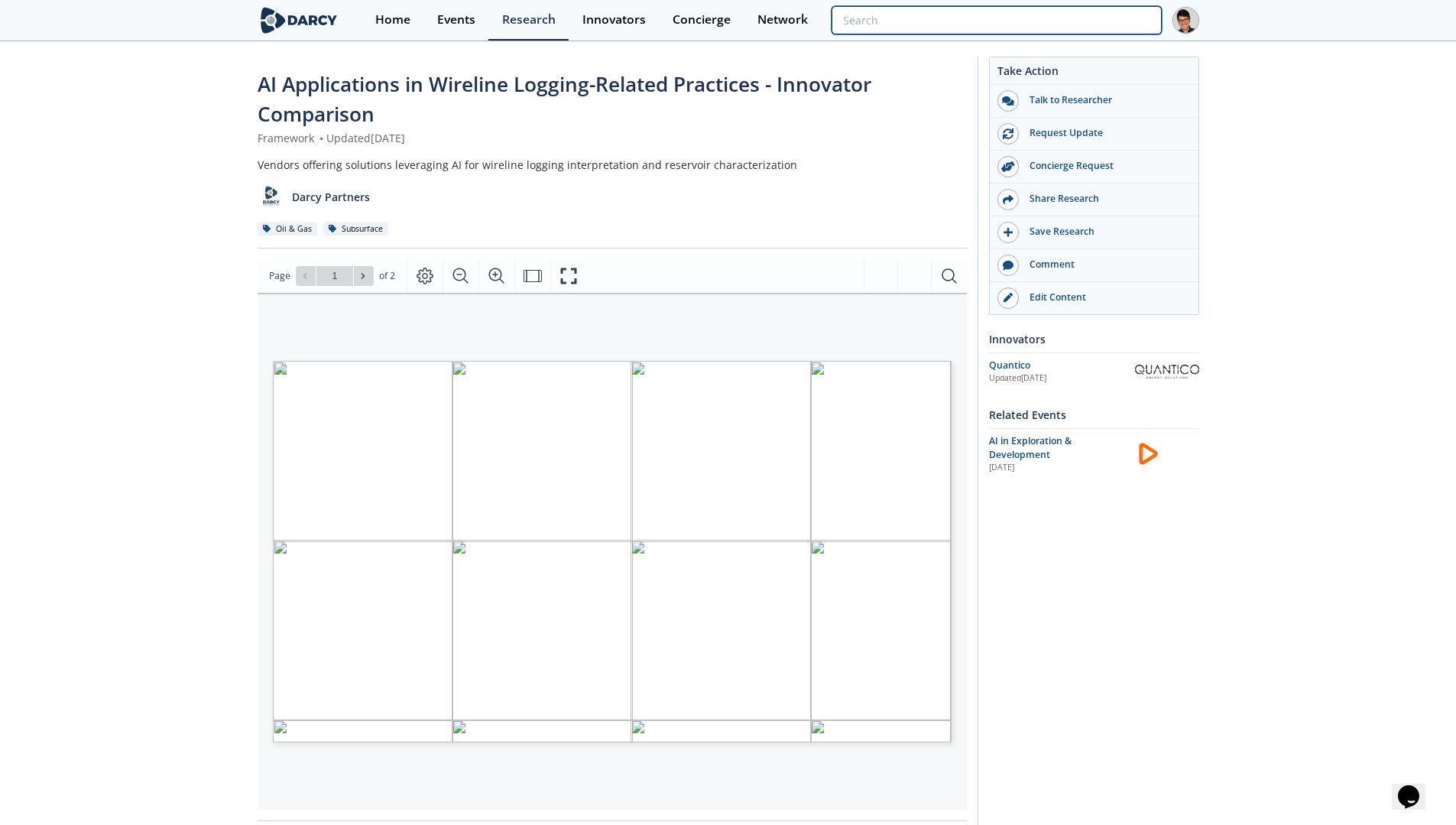
click at [1083, 26] on input "search" at bounding box center [996, 20] width 330 height 28
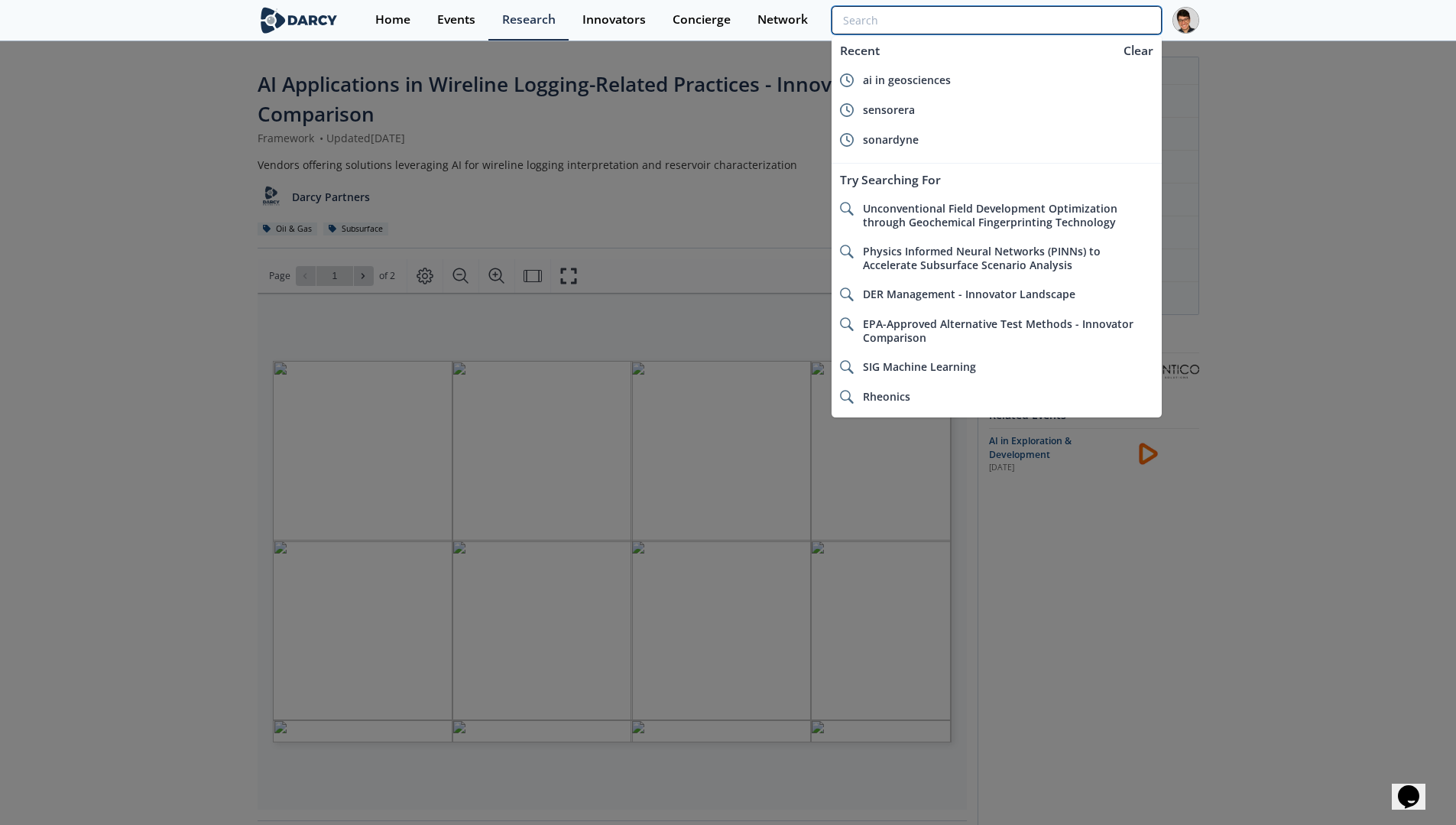
type input "m"
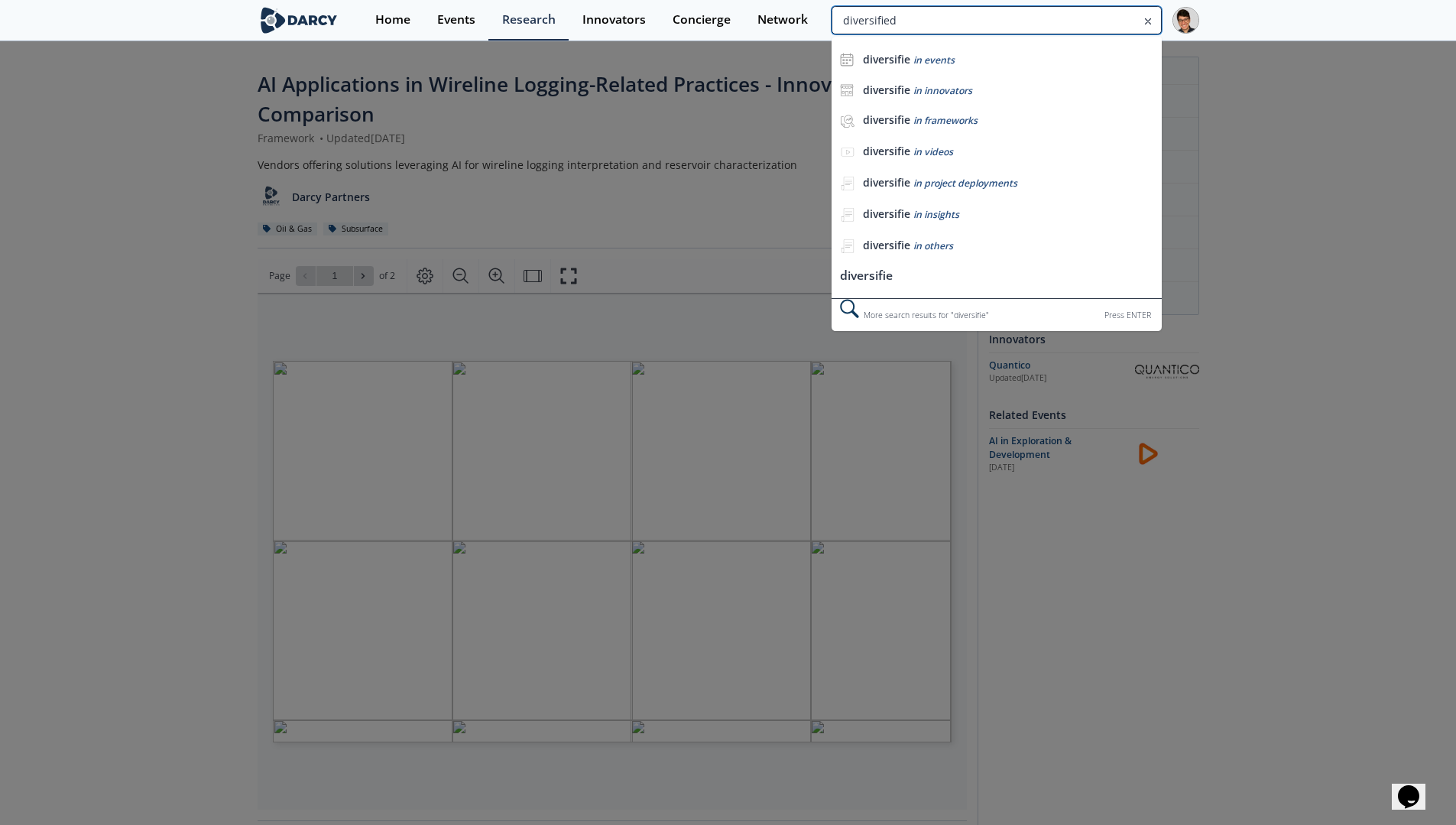
type input "diversified"
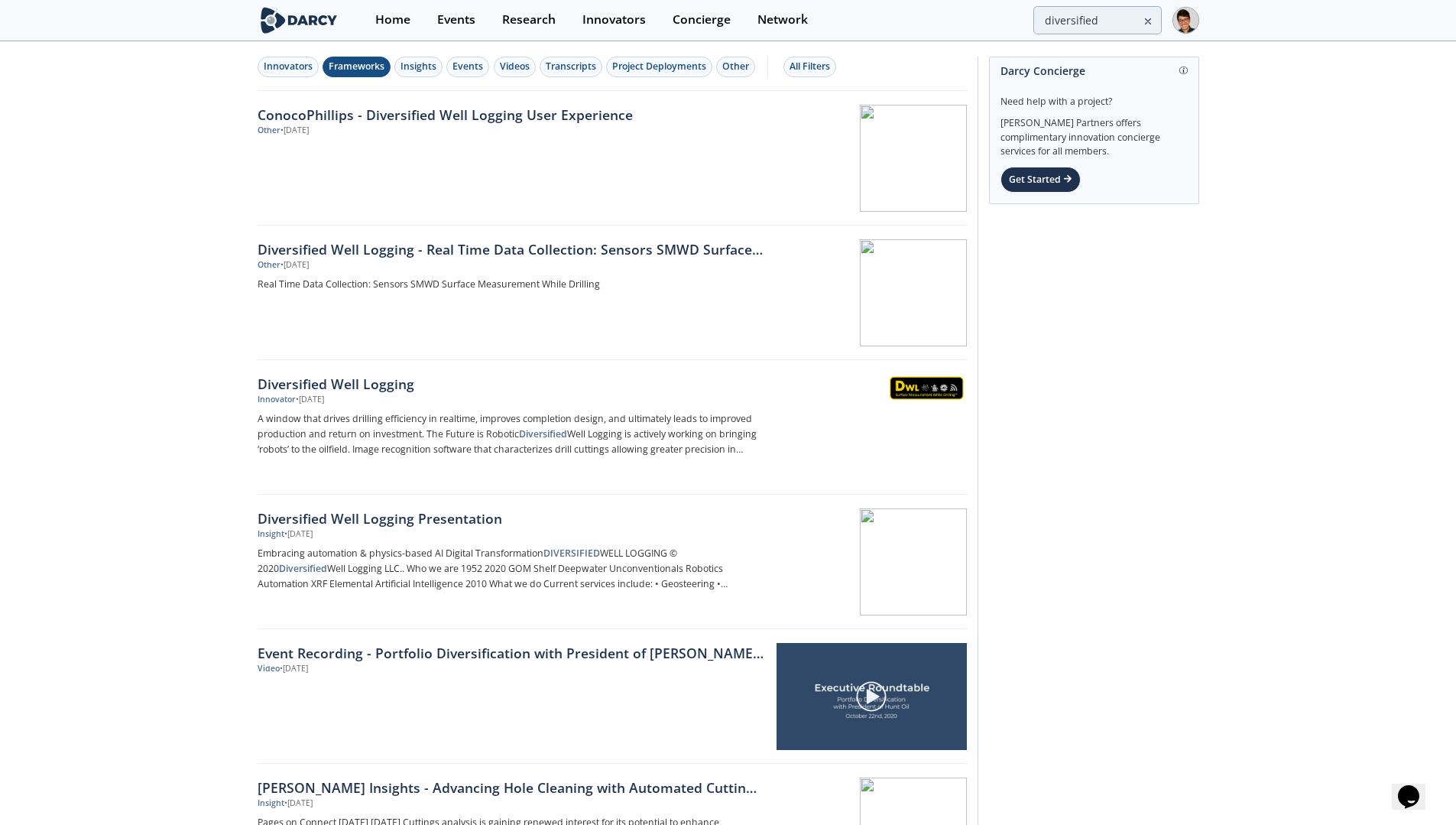
click at [343, 70] on div "Frameworks" at bounding box center [356, 66] width 56 height 14
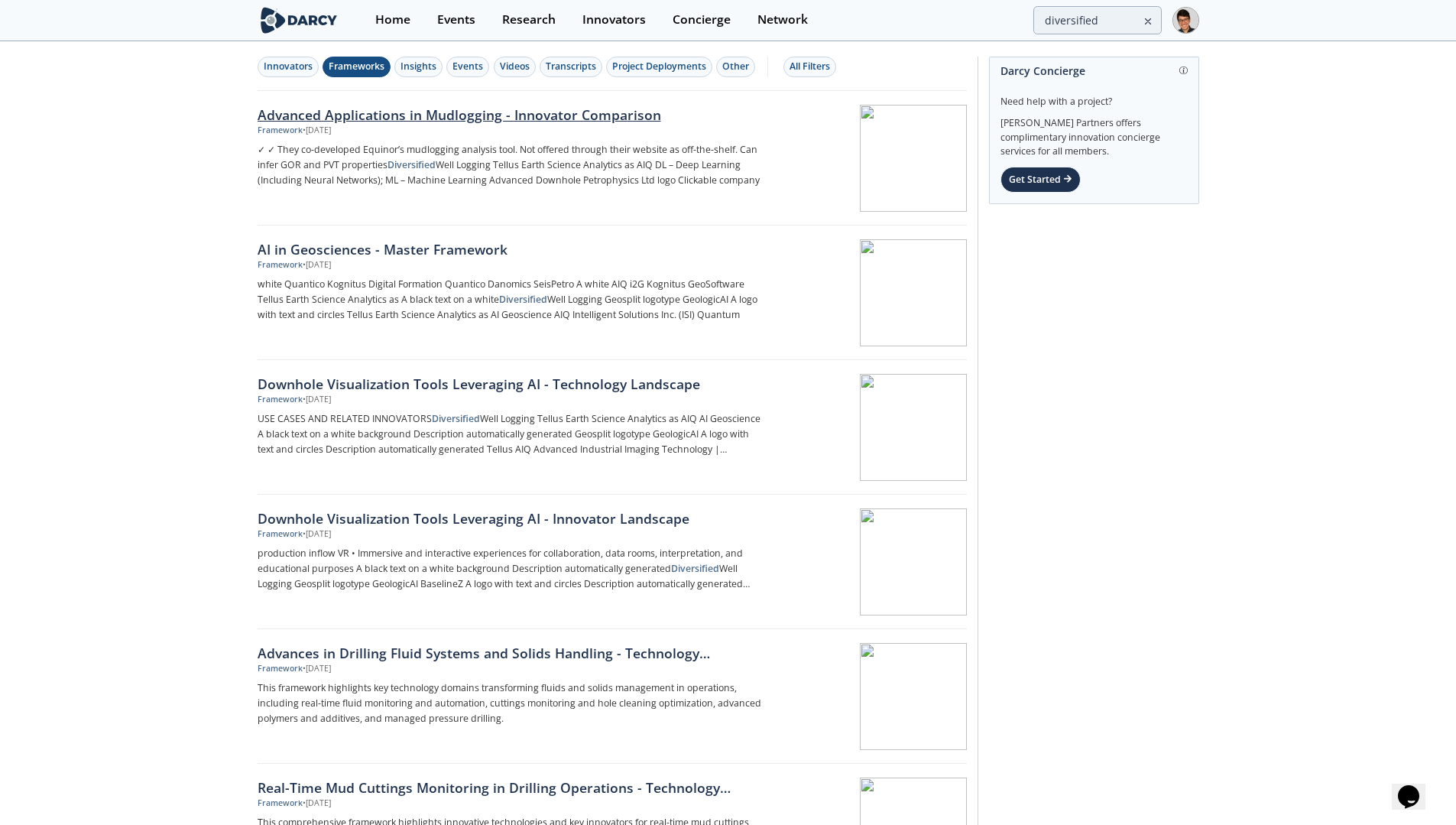
click at [465, 120] on div "Advanced Applications in Mudlogging - Innovator Comparison" at bounding box center [510, 114] width 506 height 20
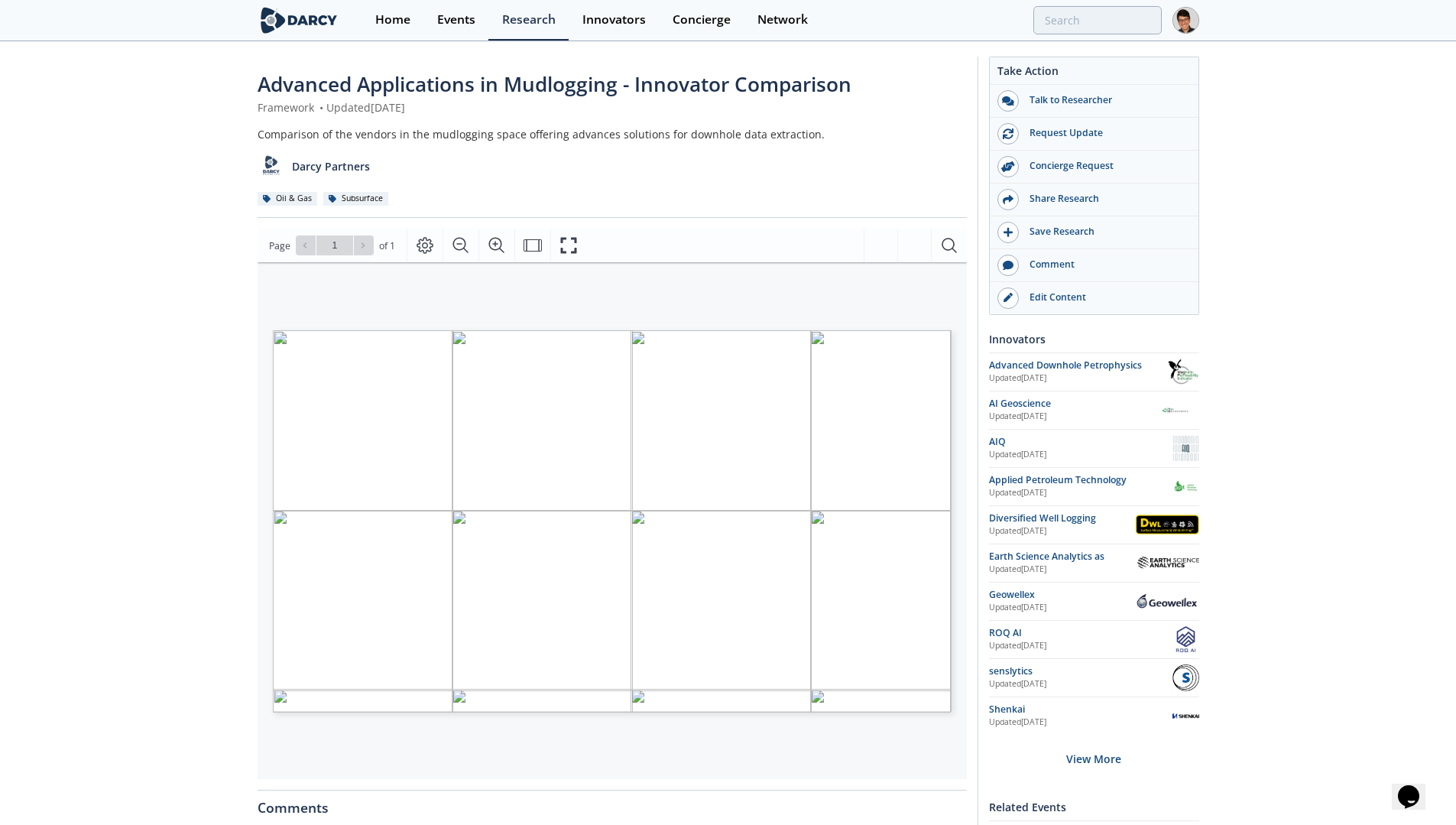
type input "diversified"
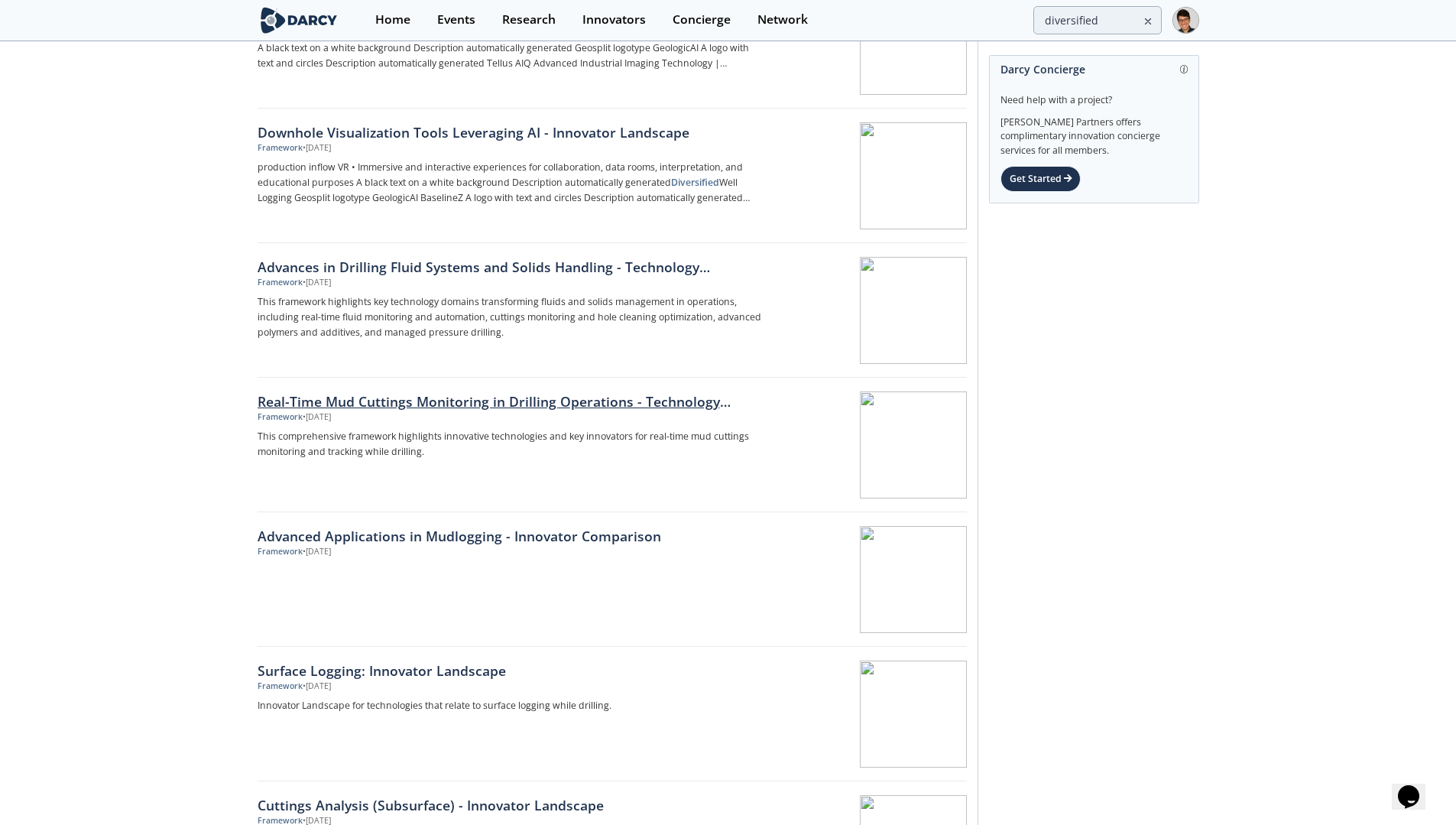
scroll to position [508, 0]
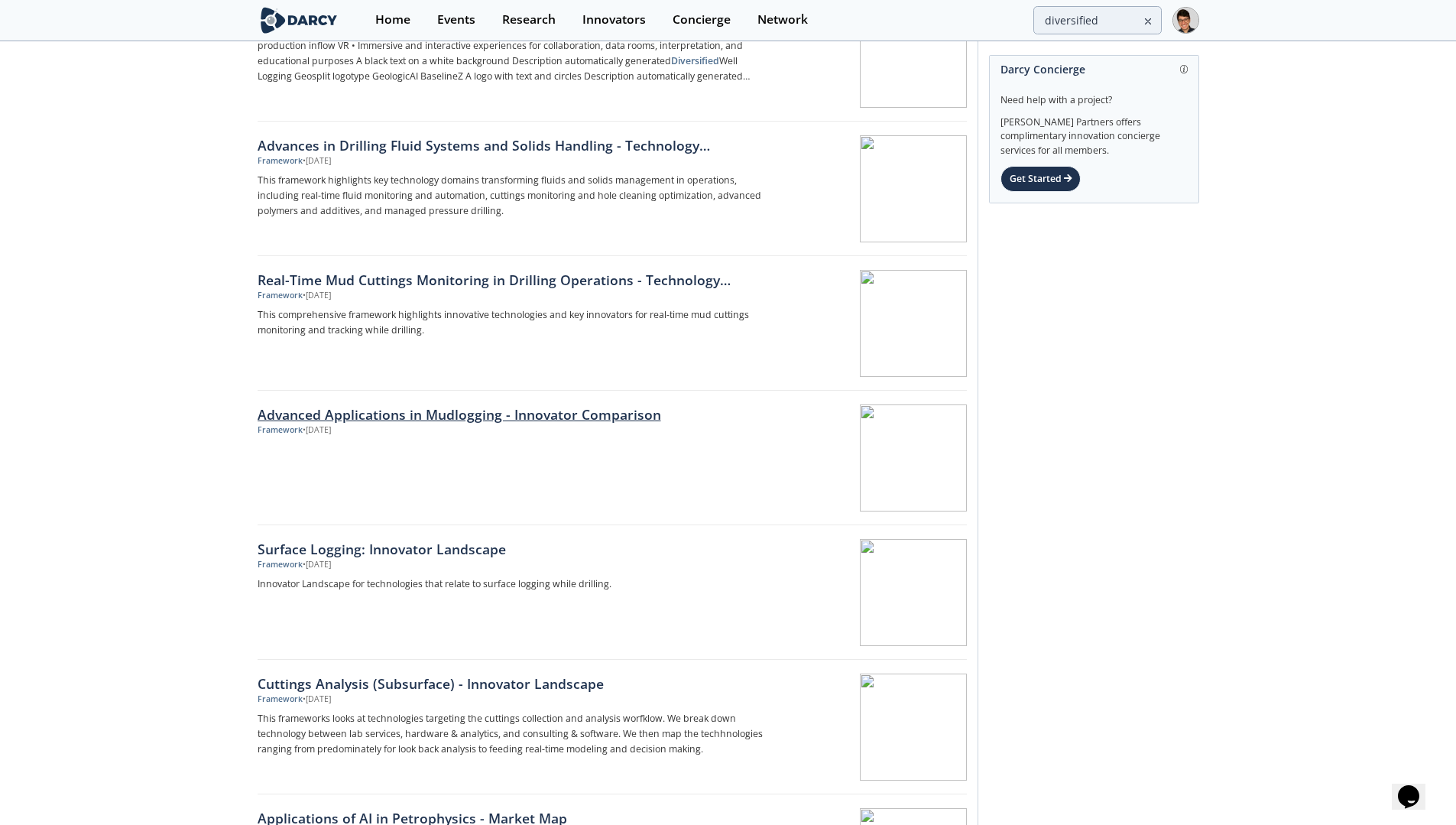
click at [527, 415] on div "Advanced Applications in Mudlogging - Innovator Comparison" at bounding box center [510, 414] width 506 height 20
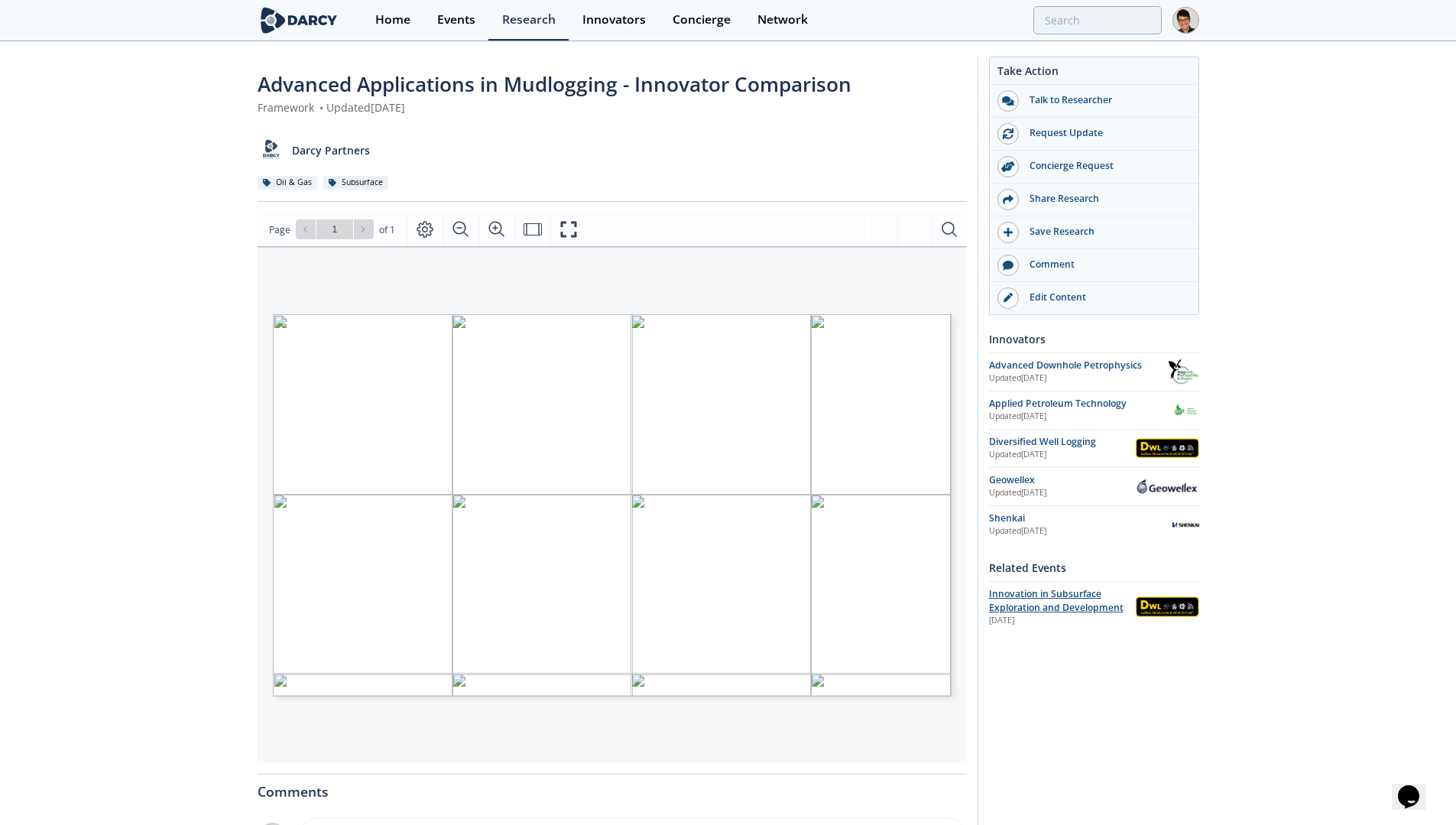
click at [1053, 607] on span "Innovation in Subsurface Exploration and Development" at bounding box center [1056, 599] width 135 height 26
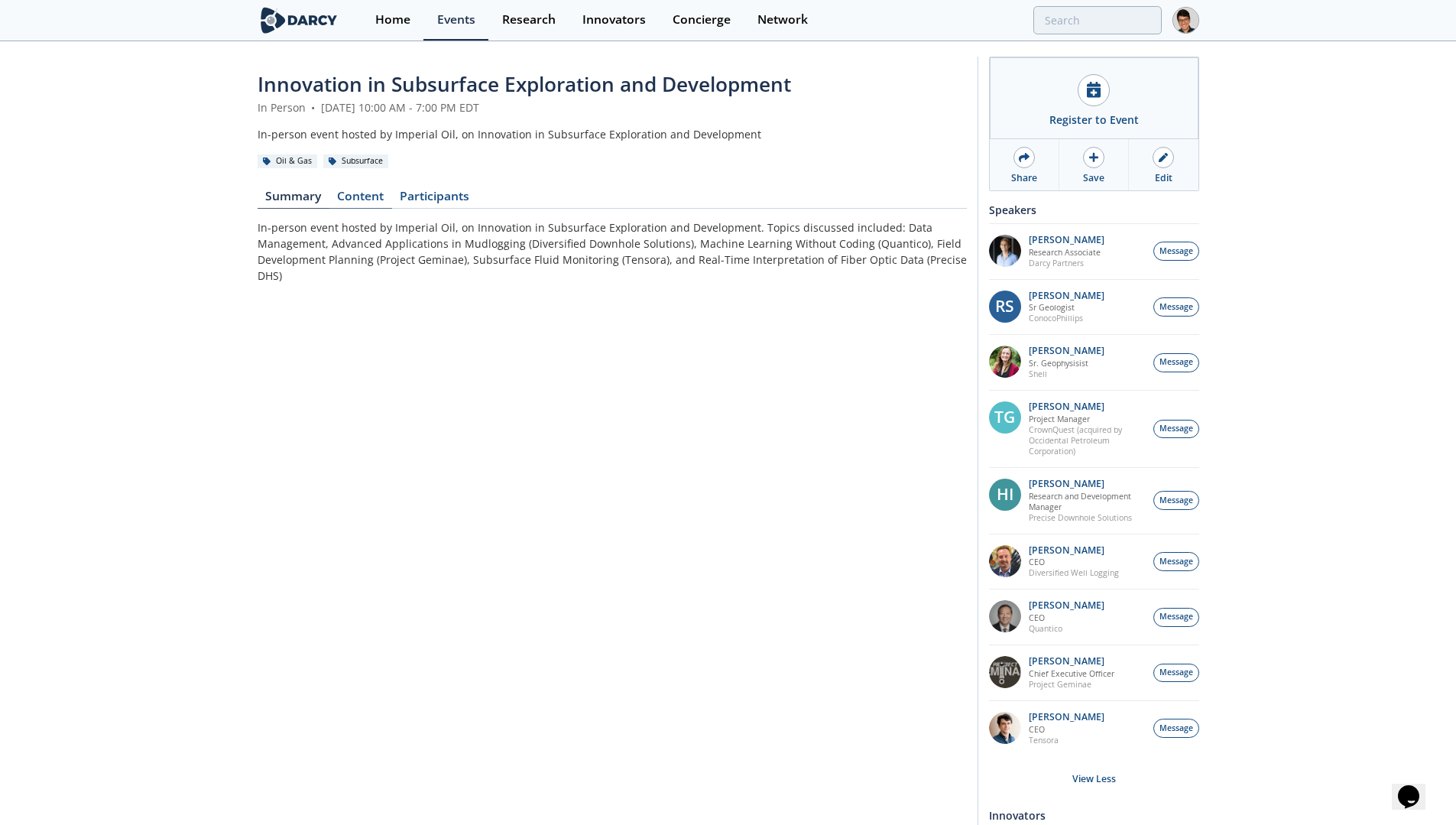
click at [359, 199] on link "Content" at bounding box center [361, 199] width 62 height 19
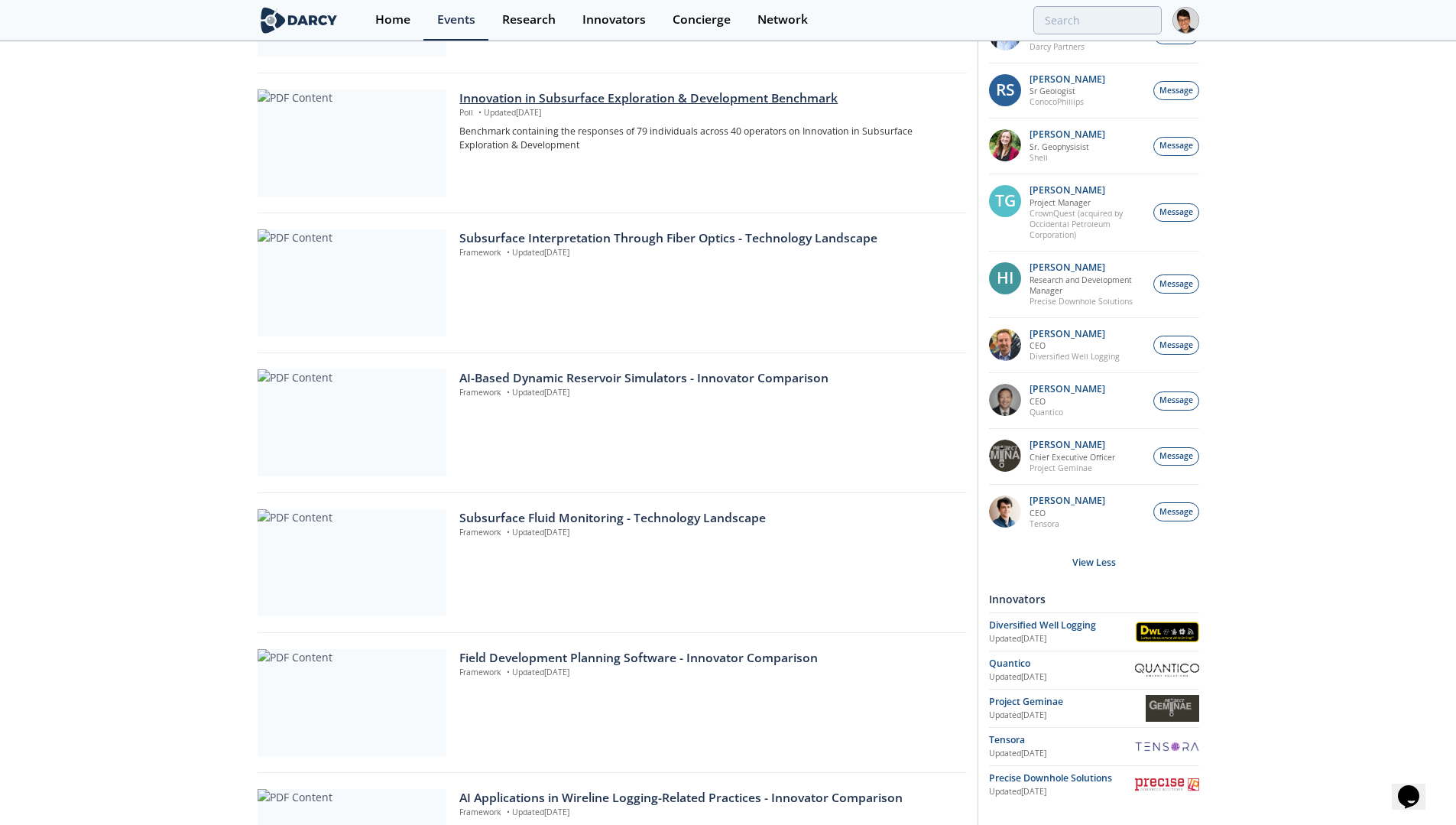
scroll to position [866, 0]
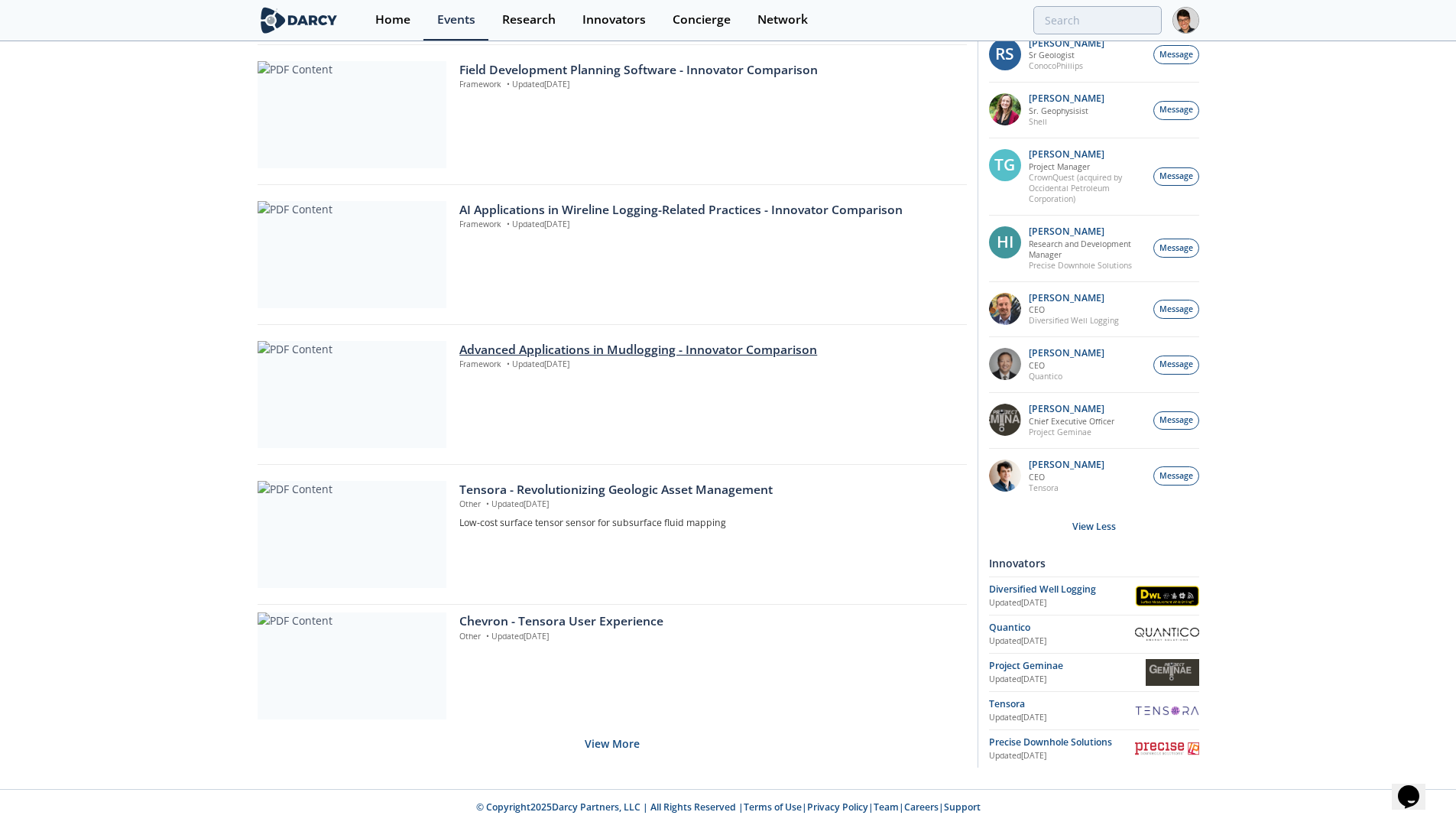
click at [404, 392] on div at bounding box center [351, 394] width 188 height 107
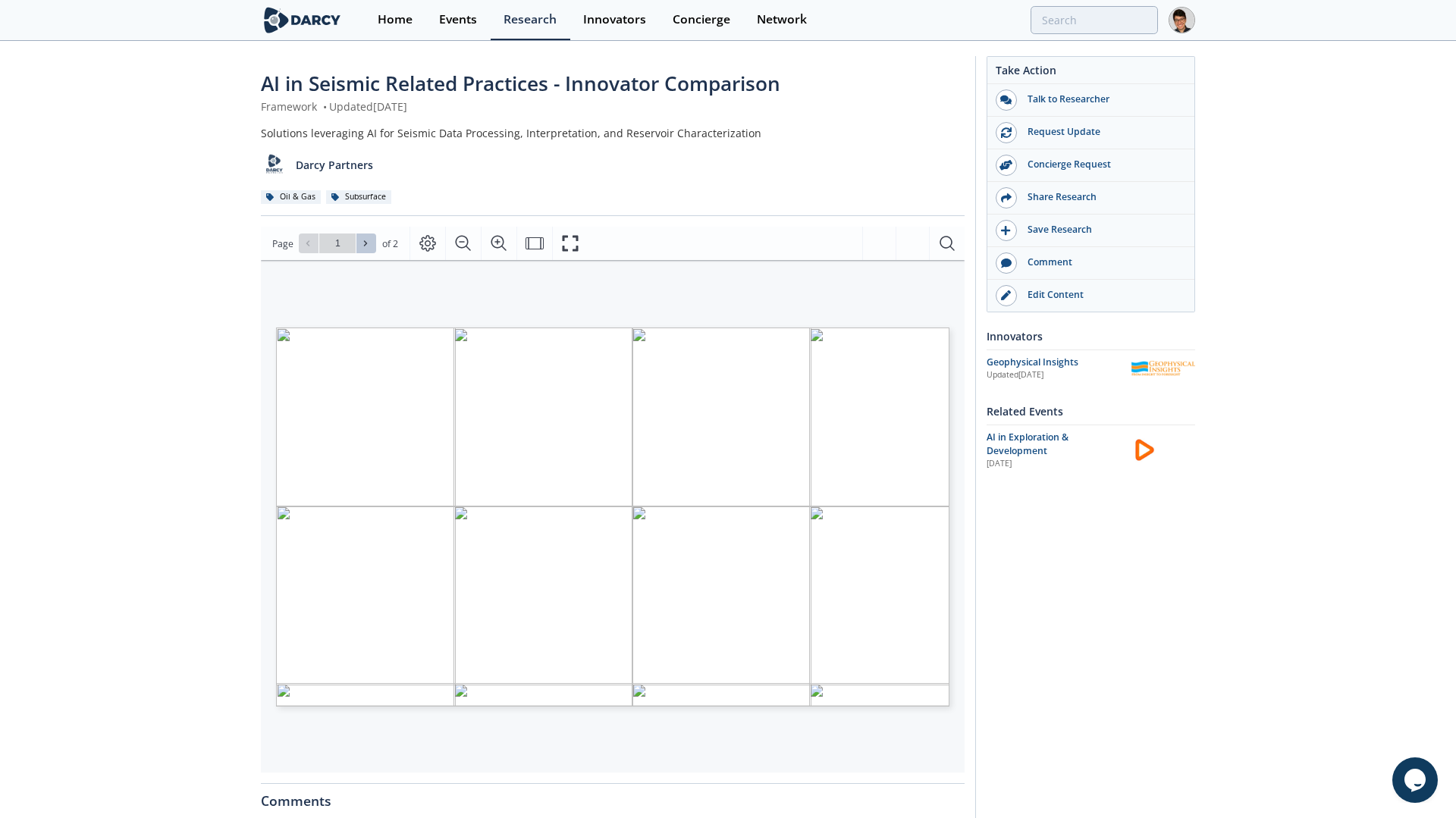
click at [365, 245] on icon at bounding box center [365, 243] width 9 height 9
type input "2"
